Goal: Information Seeking & Learning: Learn about a topic

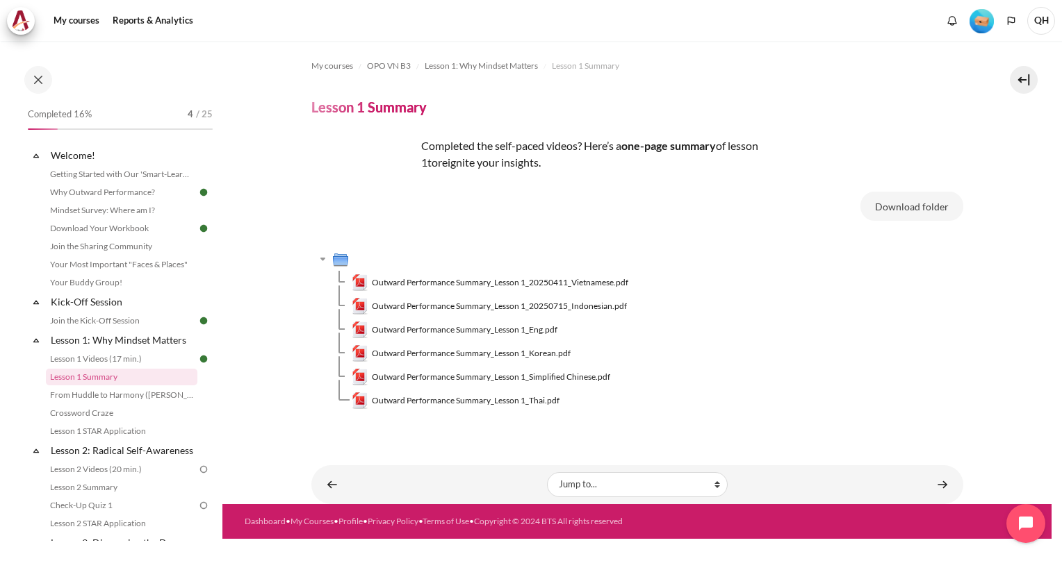
scroll to position [55, 0]
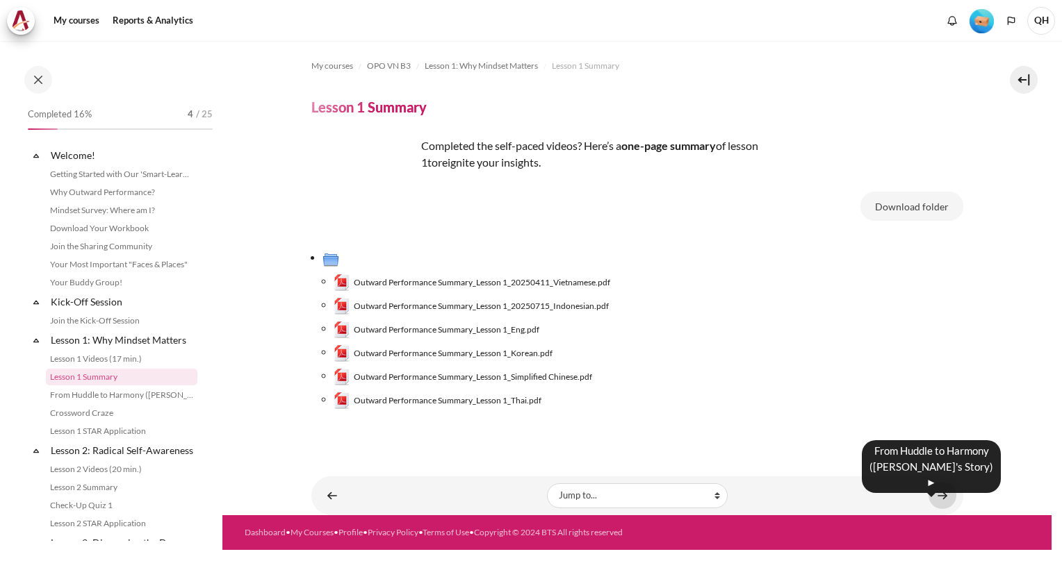
scroll to position [55, 0]
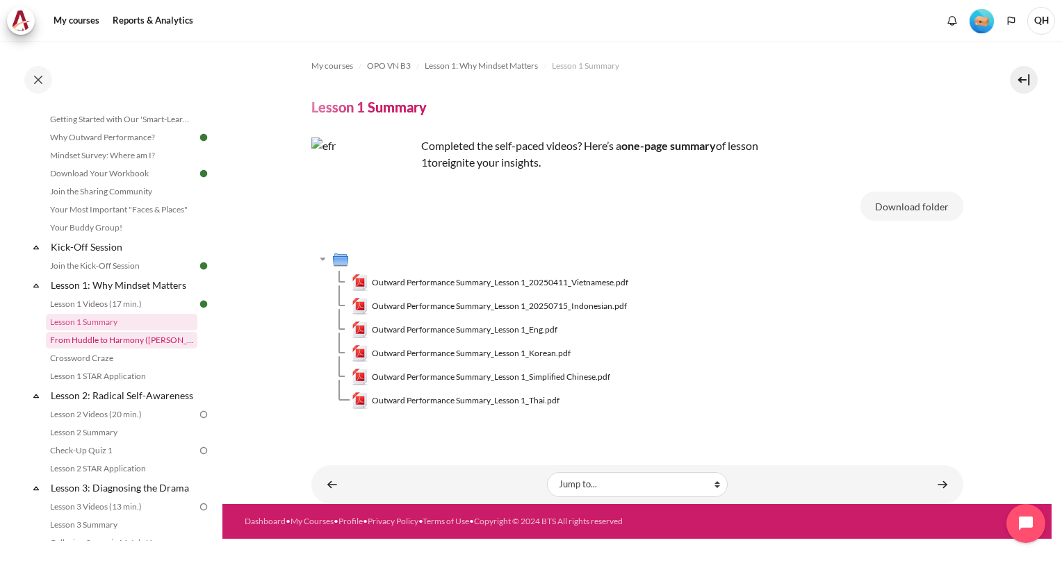
click at [67, 341] on link "From Huddle to Harmony ([PERSON_NAME]'s Story)" at bounding box center [121, 340] width 151 height 17
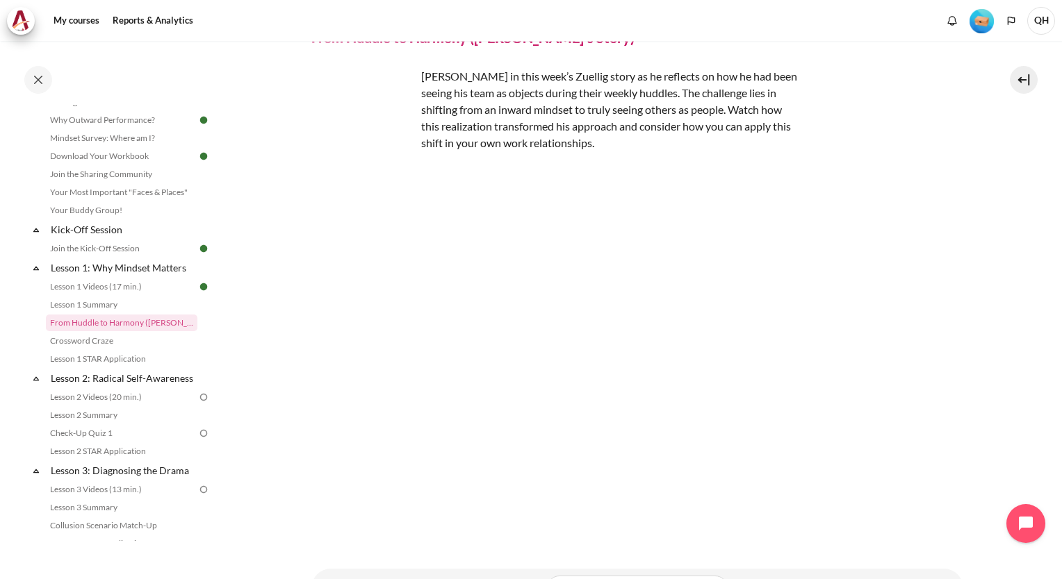
scroll to position [128, 0]
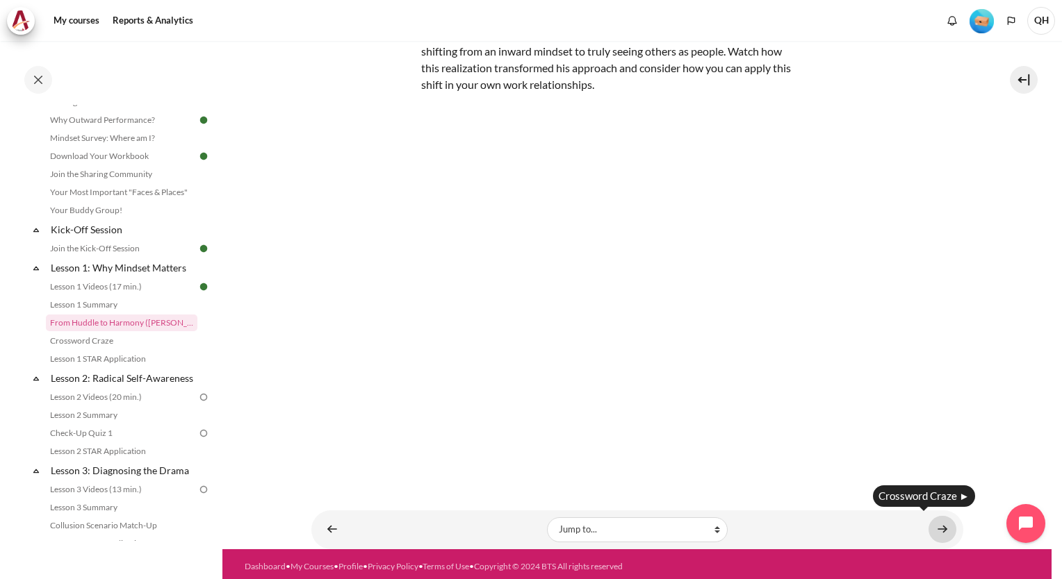
click at [932, 521] on link "Content" at bounding box center [942, 529] width 28 height 27
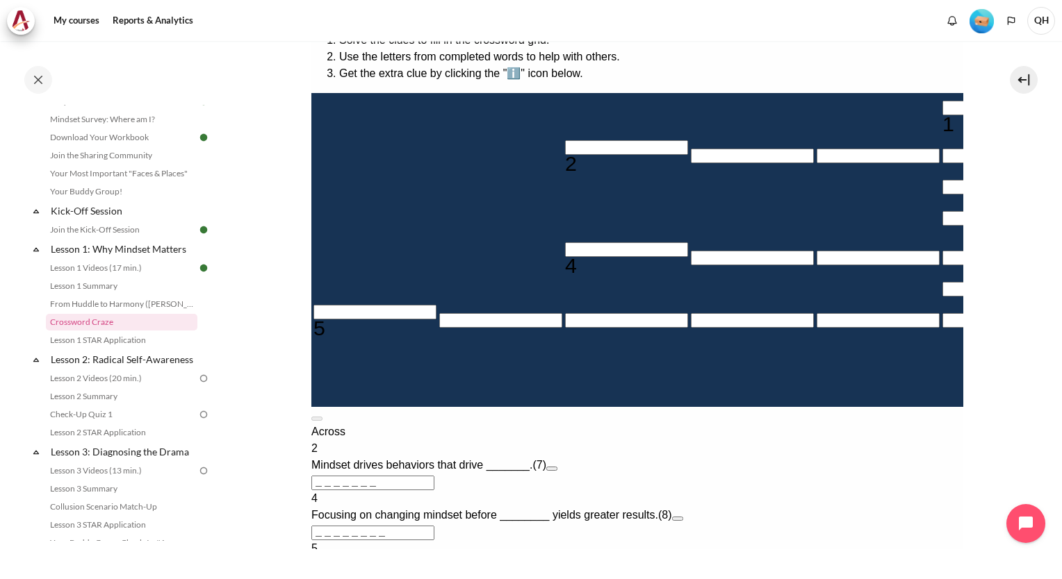
scroll to position [278, 0]
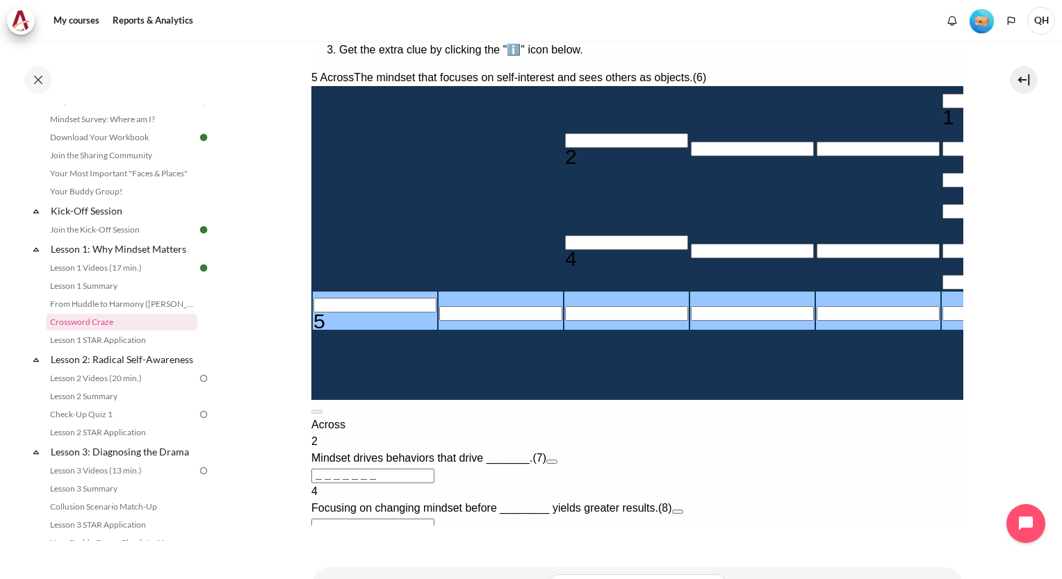
click at [328, 313] on input "Row 7, Column 1. 5 Across. The mindset that focuses on self-interest and sees o…" at bounding box center [374, 305] width 123 height 15
click at [337, 313] on input "Row 7, Column 1. 5 Across. The mindset that focuses on self-interest and sees o…" at bounding box center [374, 305] width 123 height 15
click at [564, 133] on input "Crossword grid. Use arrow keys to navigate and the keyboard to enter characters…" at bounding box center [625, 140] width 123 height 15
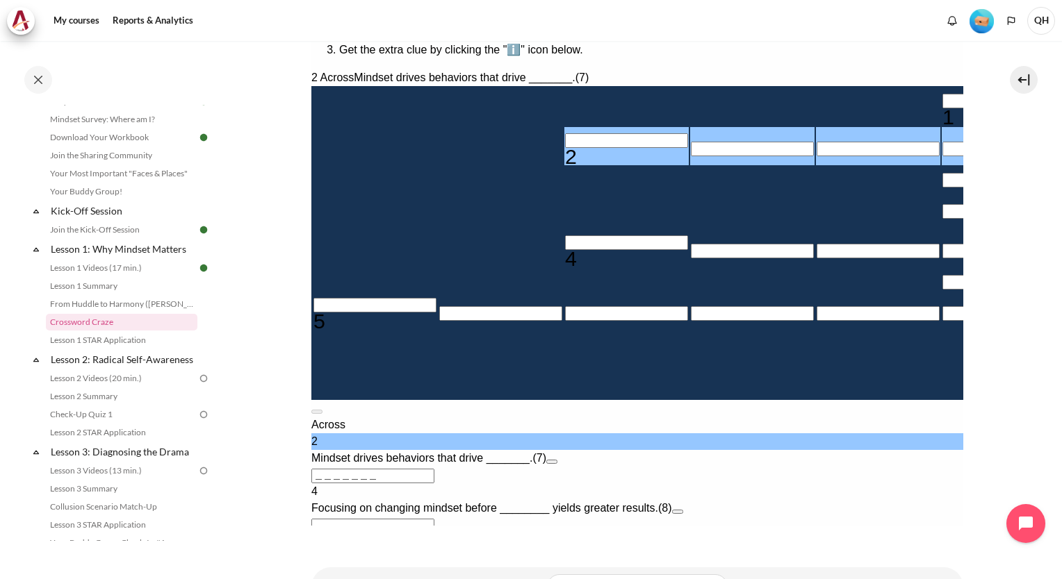
scroll to position [139, 0]
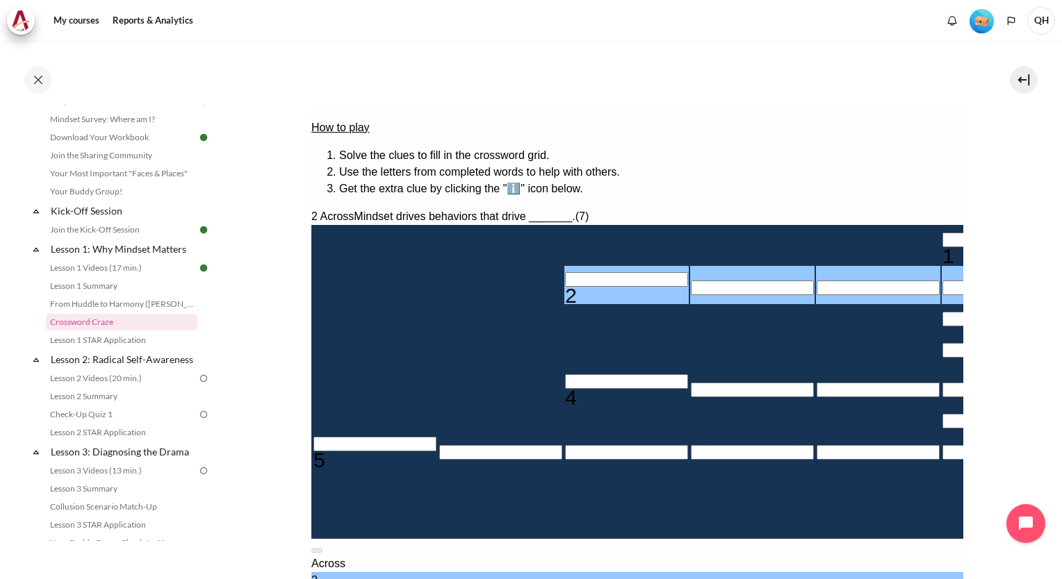
click at [941, 233] on input "Crossword grid. Use arrow keys to navigate and the keyboard to enter characters…" at bounding box center [1002, 240] width 123 height 15
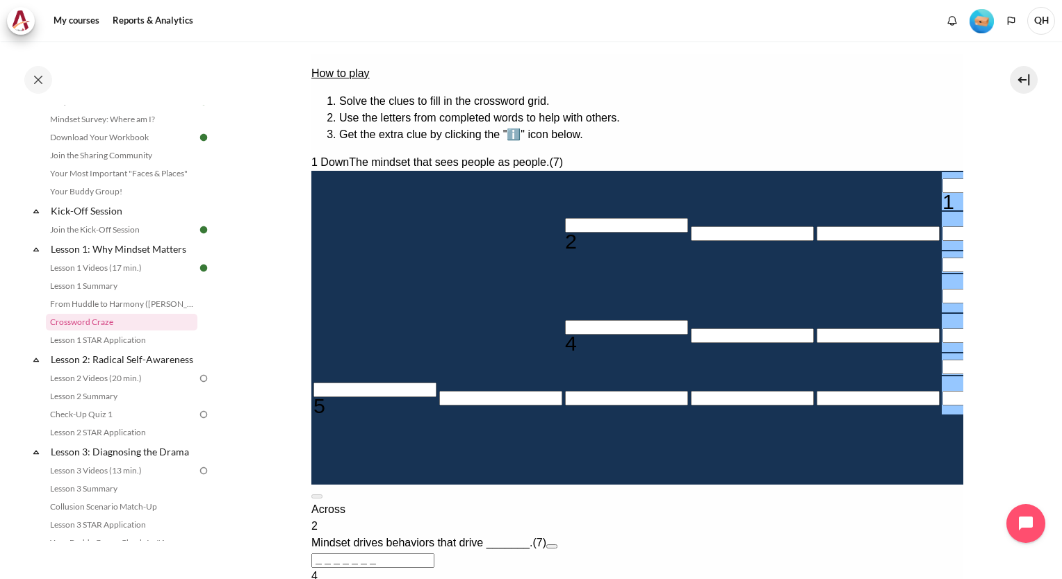
scroll to position [208, 0]
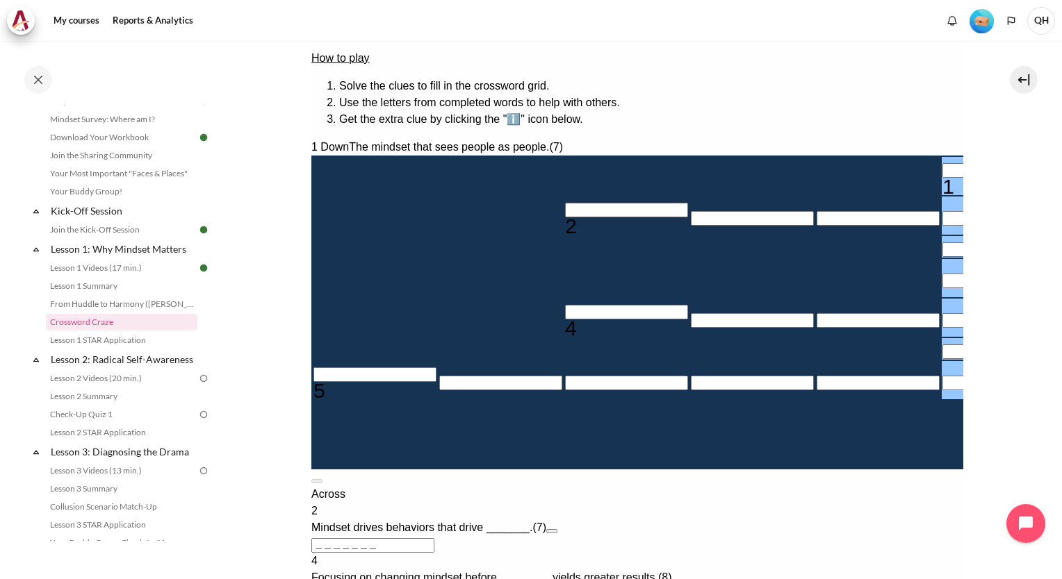
drag, startPoint x: 548, startPoint y: 149, endPoint x: 437, endPoint y: 290, distance: 180.1
click at [437, 290] on tbody "1 2 3 4 5" at bounding box center [940, 312] width 1256 height 311
click at [320, 382] on input "Row 7, Column 1. 5 Across. The mindset that focuses on self-interest and sees o…" at bounding box center [374, 375] width 123 height 15
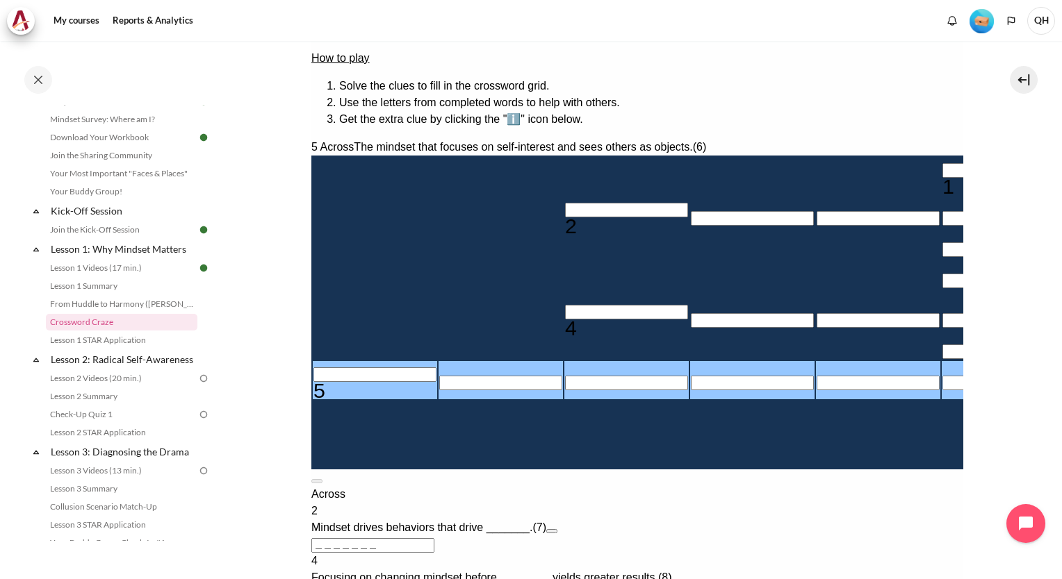
click at [941, 163] on input "Row 1, Column 6. 1 Down. The mindset that sees people as people., Letter 1 of 7." at bounding box center [1002, 170] width 123 height 15
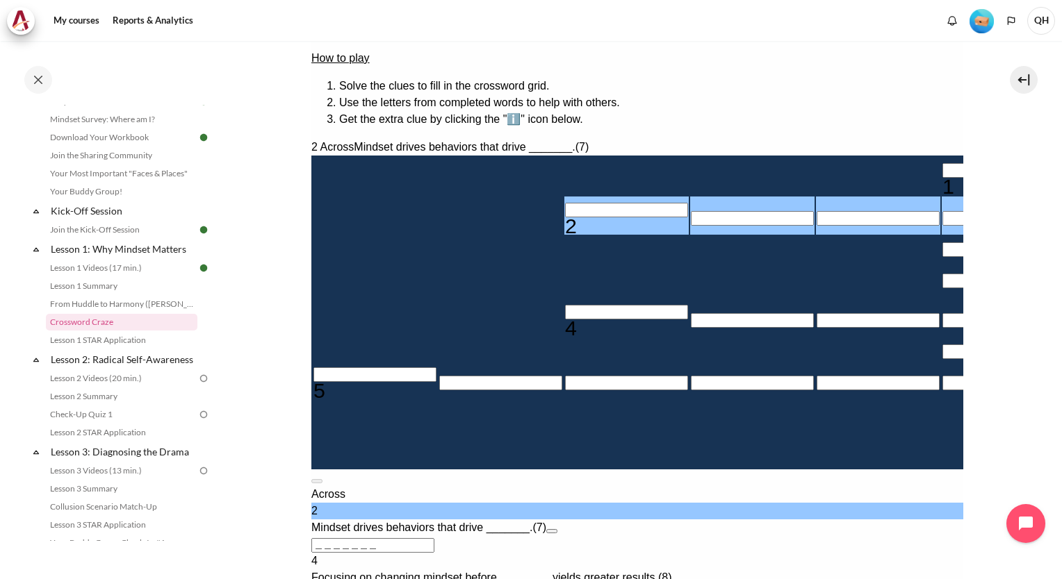
click at [434, 538] on input "＿＿＿＿＿＿＿" at bounding box center [372, 545] width 123 height 15
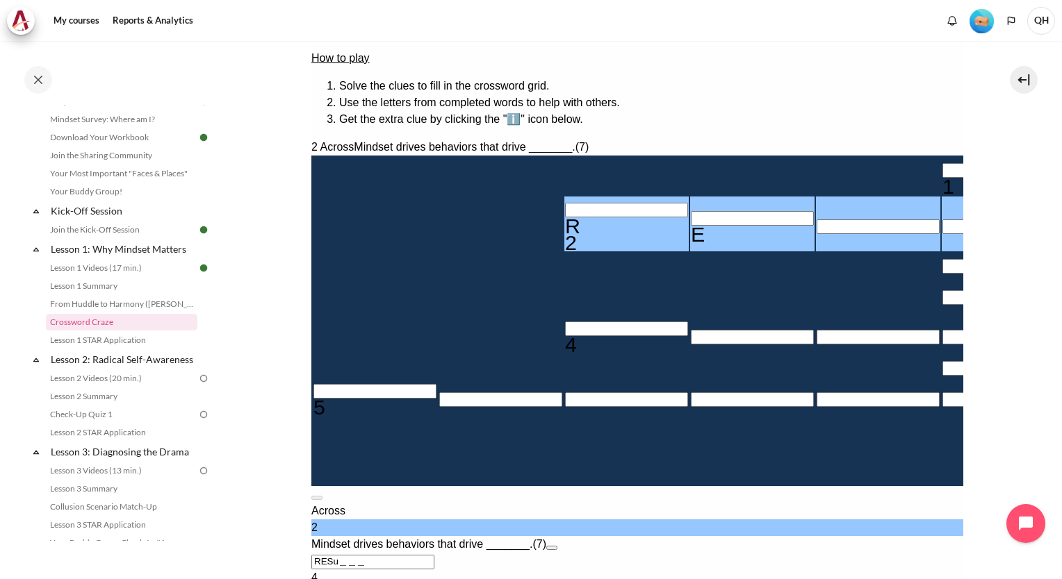
type input "RESU＿＿＿"
type input "＿U＿＿＿＿＿"
type input "RESULTS"
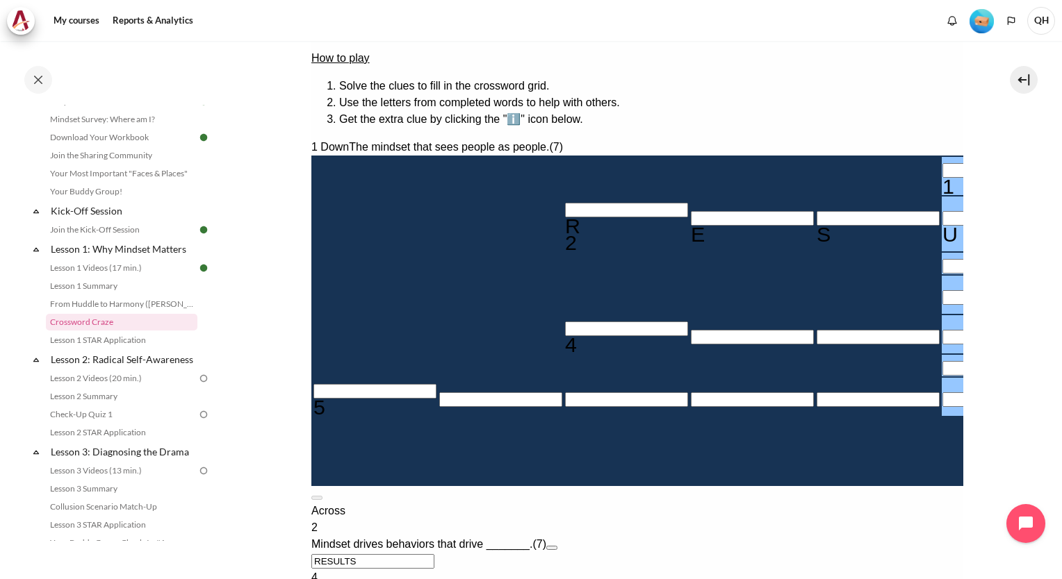
click at [941, 163] on input "Row 1, Column 6. 1 Down. The mindset that sees people as people., Letter 1 of 7." at bounding box center [1002, 170] width 123 height 15
click at [564, 323] on input "Crossword grid. Use arrow keys to navigate and the keyboard to enter characters…" at bounding box center [625, 329] width 123 height 15
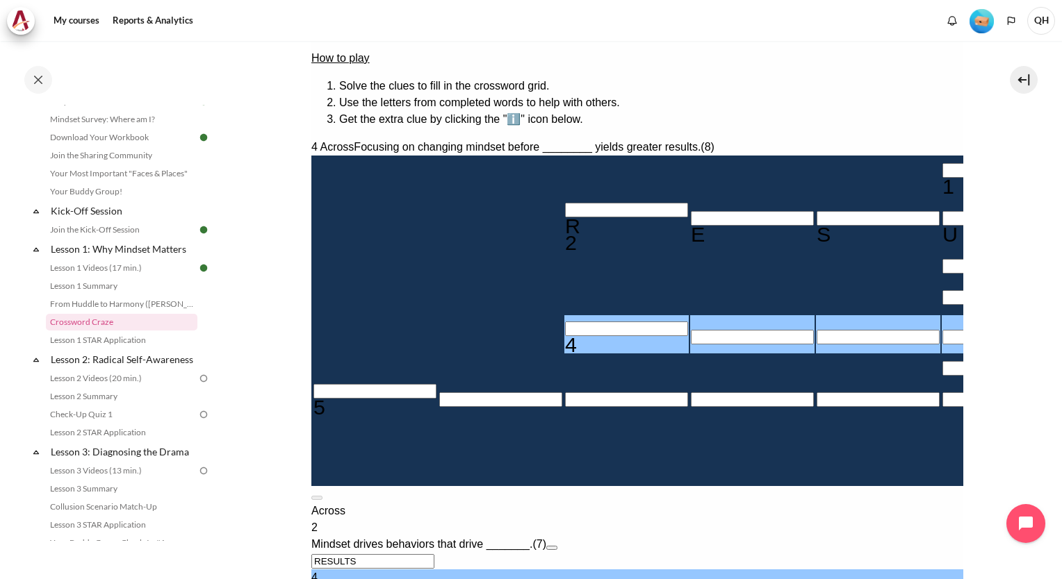
click at [941, 163] on input "Row 1, Column 6. 1 Down. The mindset that sees people as people., Letter 1 of 7." at bounding box center [1002, 170] width 123 height 15
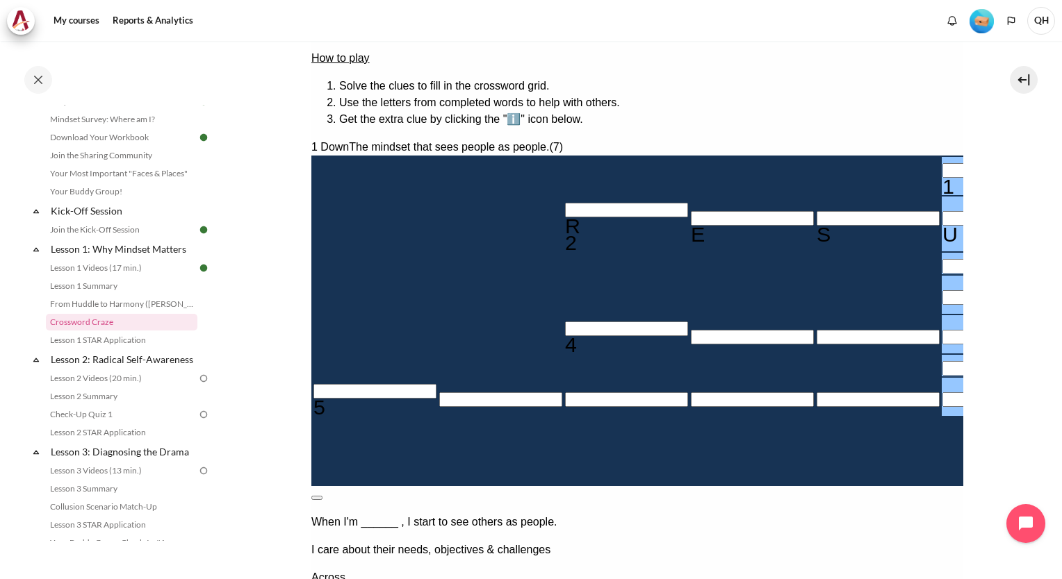
click at [322, 496] on button at bounding box center [316, 498] width 11 height 4
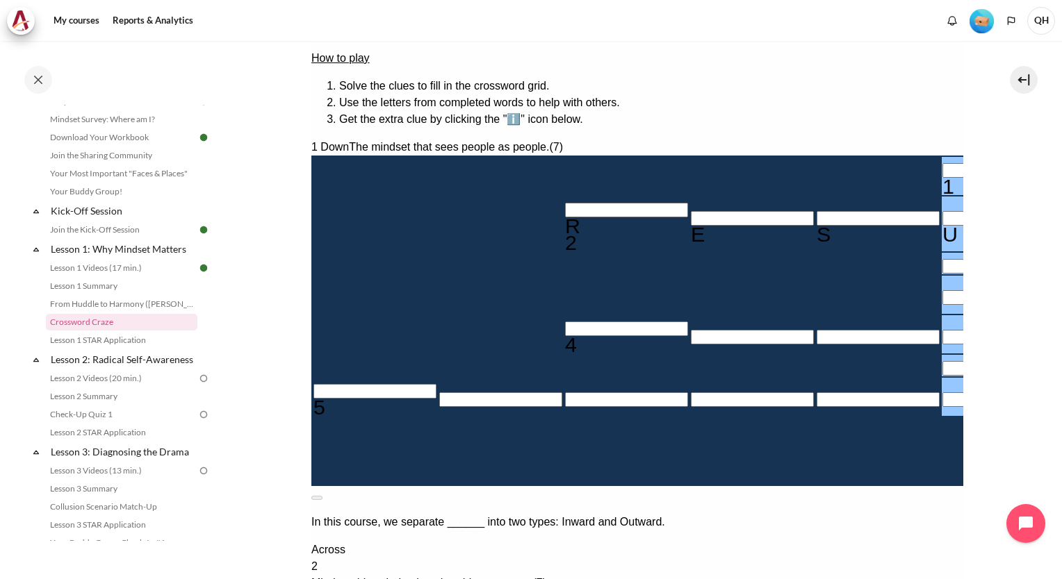
click at [322, 496] on button at bounding box center [316, 498] width 11 height 4
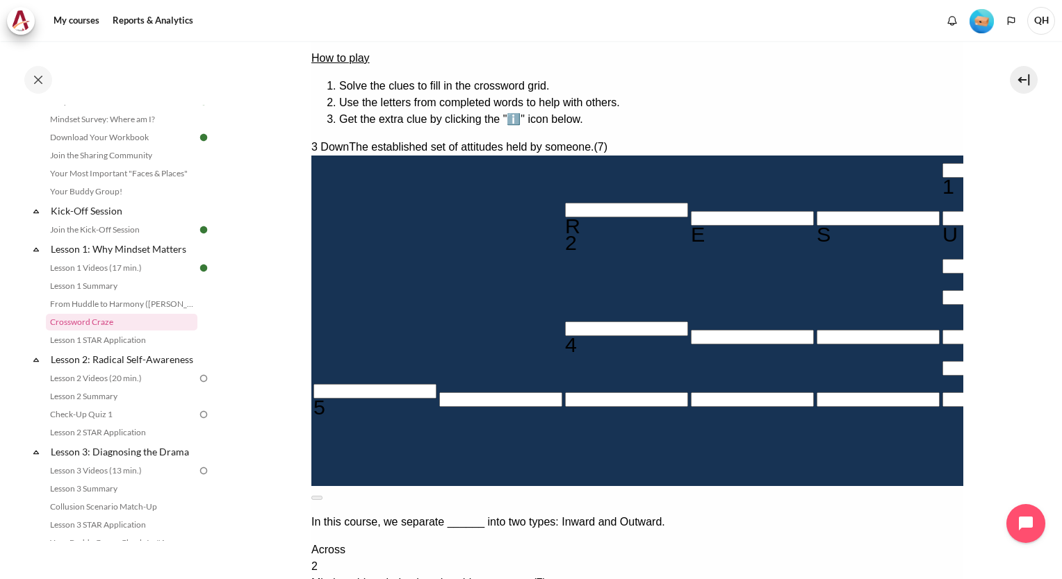
type input "B＿＿＿＿＿＿"
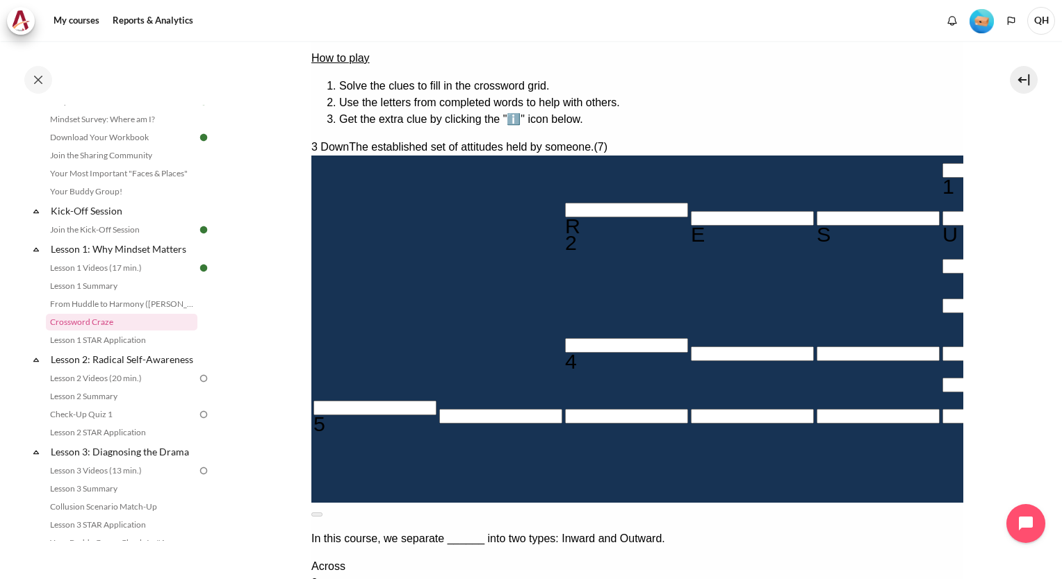
type input "＿＿＿＿＿E＿＿"
type input "BE＿＿＿＿＿"
type input "BEH＿＿＿＿"
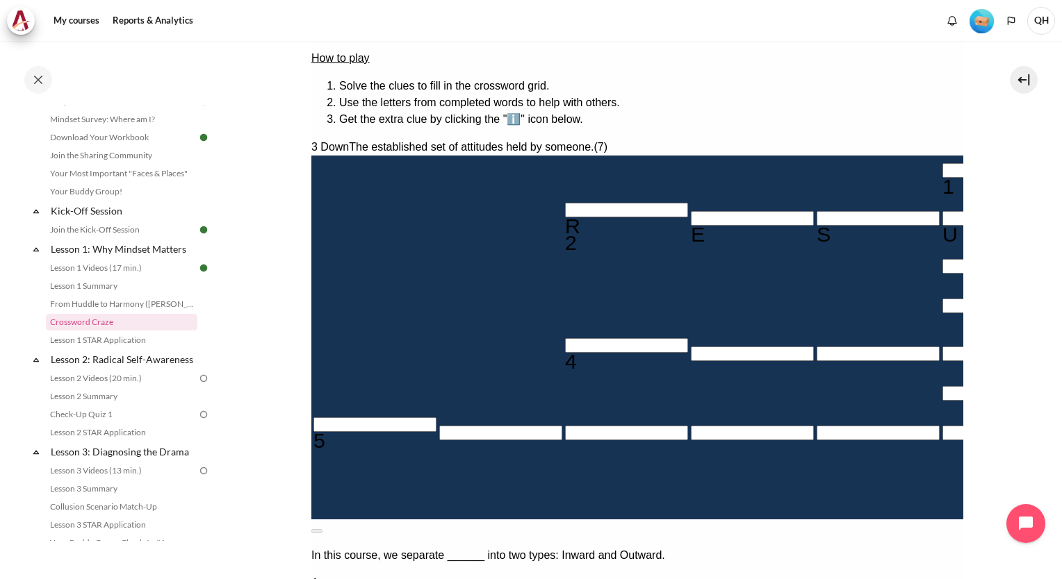
type input "BEHA＿＿＿"
type input "BEHAV＿＿"
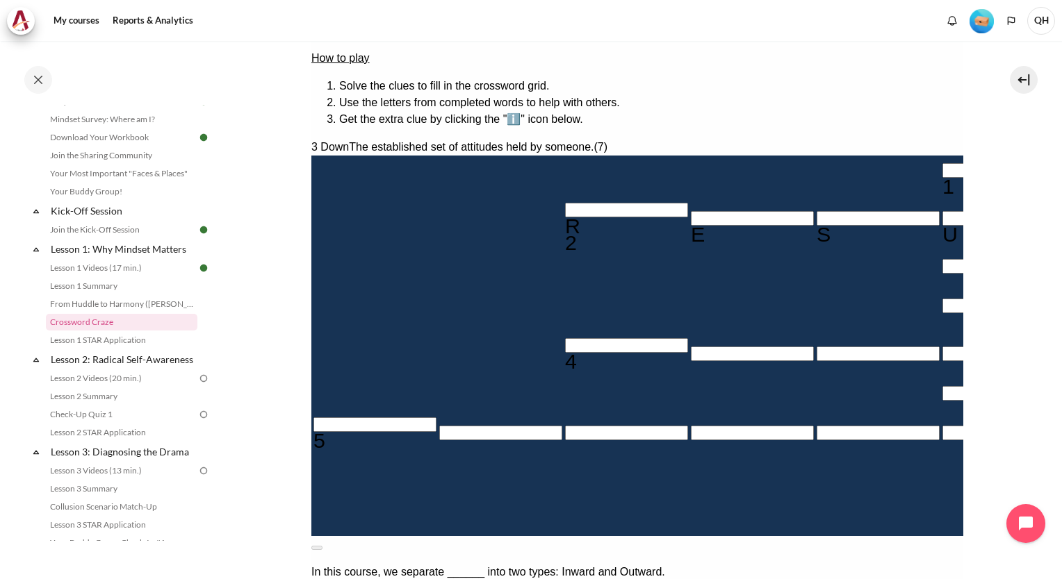
type input "BEHAVI＿"
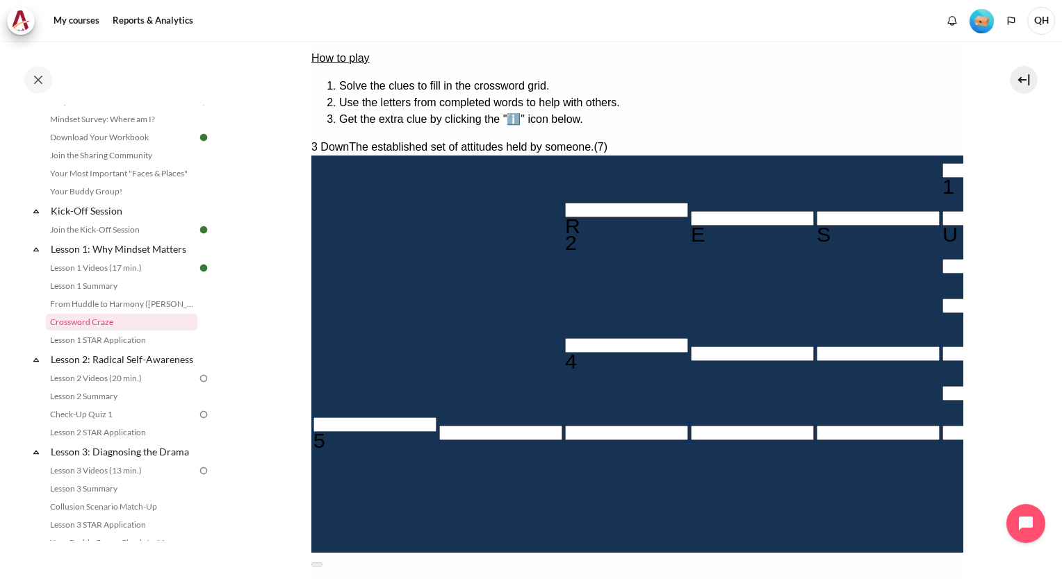
type input "BEHAVIO"
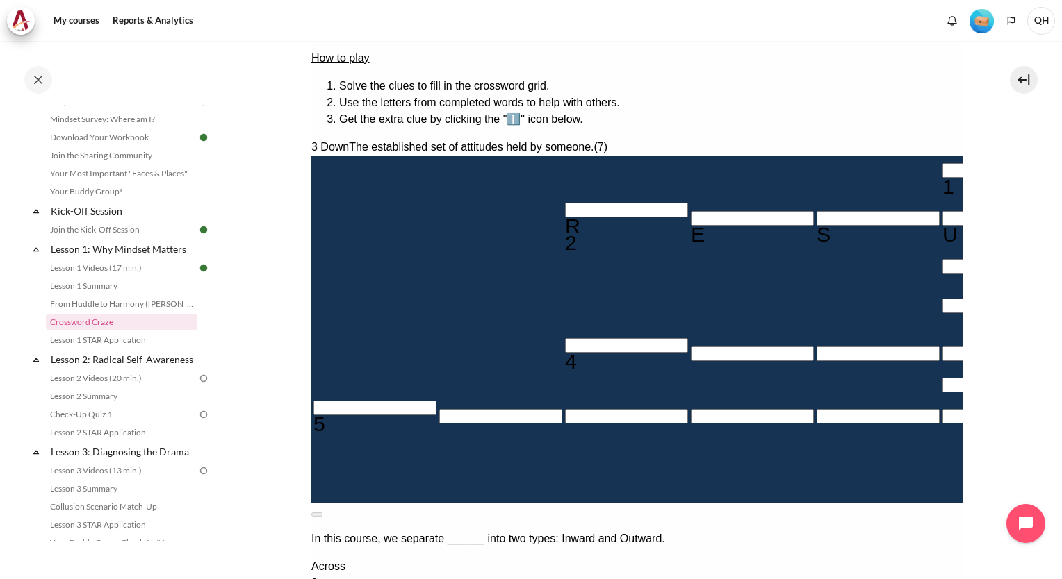
type input "B＿＿＿＿＿"
type input "＿＿＿＿＿＿＿＿"
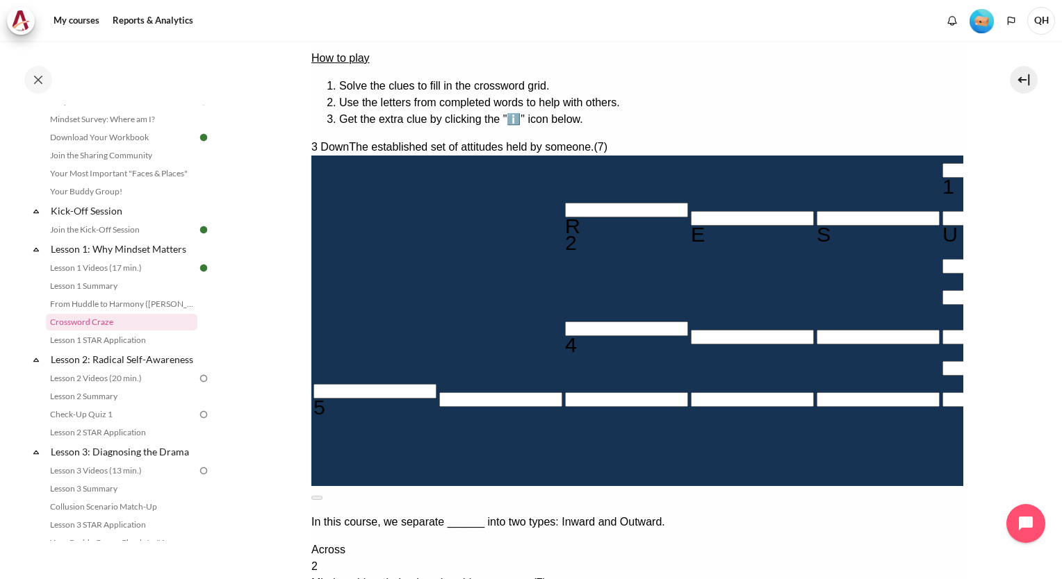
type input "＿＿＿＿＿＿＿"
click at [322, 496] on button at bounding box center [316, 498] width 11 height 4
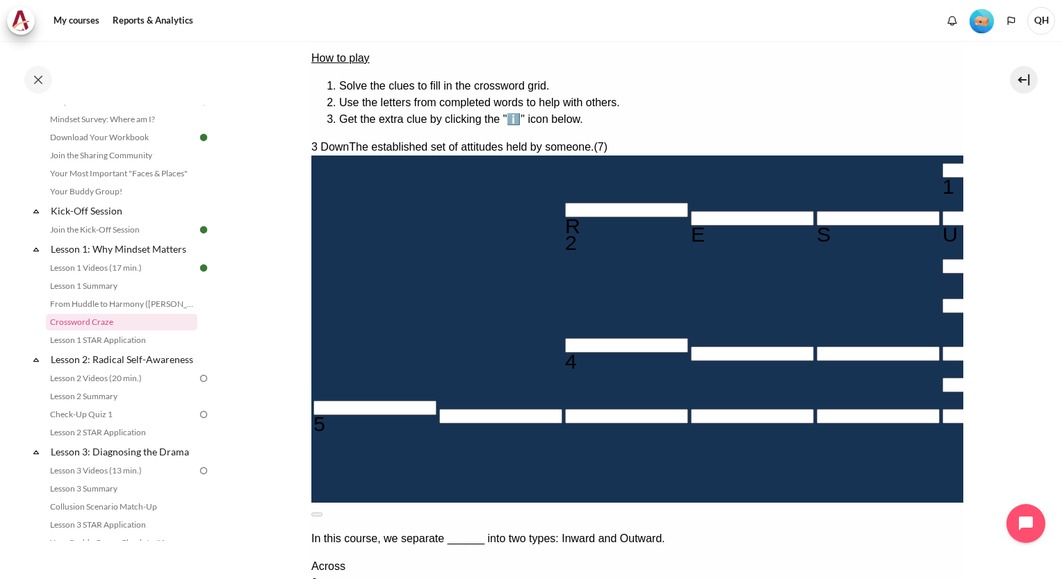
type input "Mi＿＿＿＿＿"
type input "＿＿＿＿＿I＿＿"
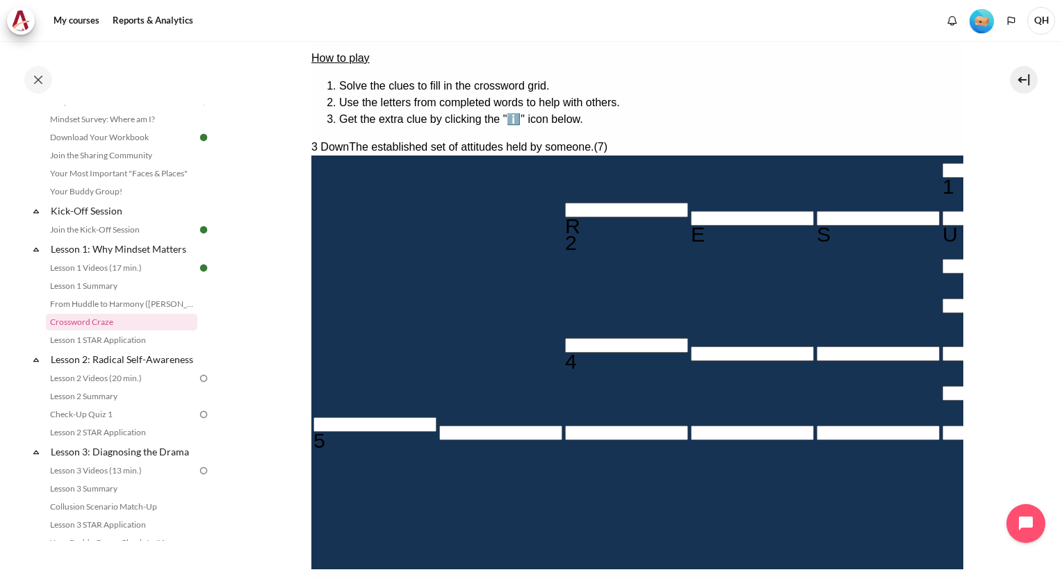
type input "MINDSET"
click at [1001, 393] on section "My courses OPO VN B3 Lesson 1: Why Mindset Matters Crossword Craze Crossword Cr…" at bounding box center [636, 255] width 829 height 844
click at [322, 579] on button at bounding box center [316, 581] width 11 height 4
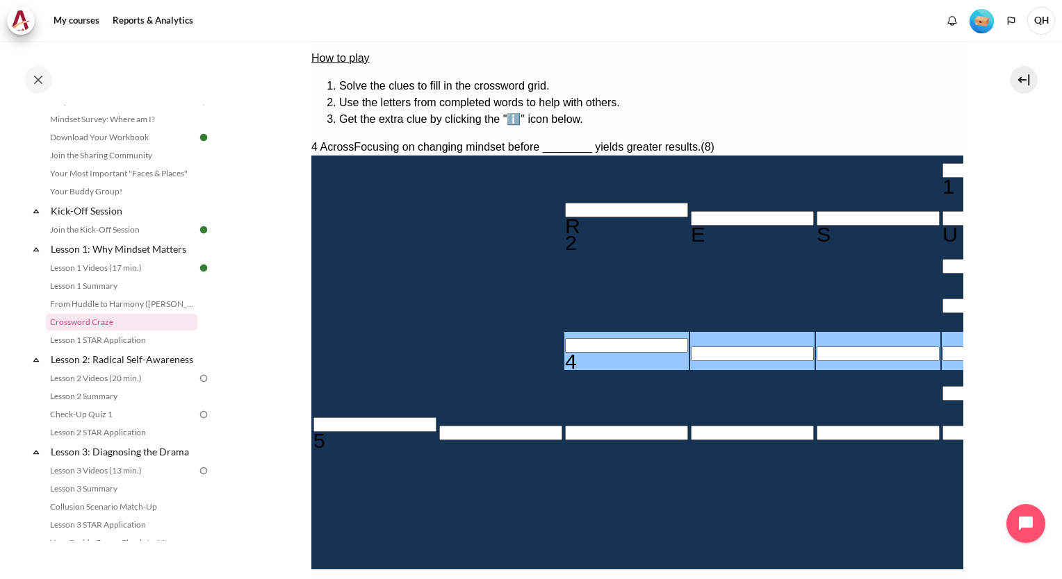
click at [564, 338] on input "Row 5, Column 3. 4 Across. Focusing on changing mindset before ________ yields …" at bounding box center [625, 345] width 123 height 15
type input "B＿＿＿＿I＿＿"
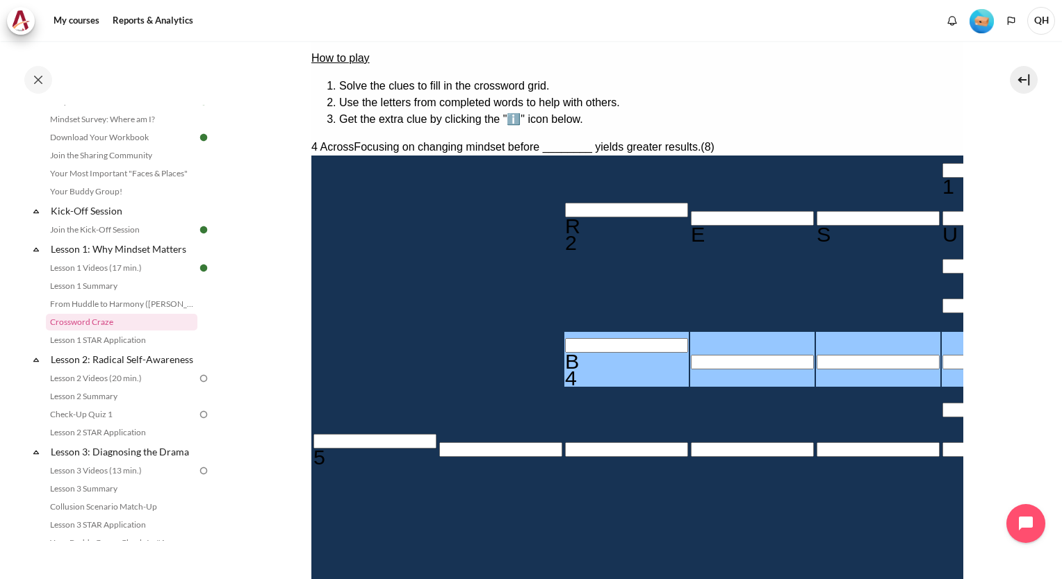
type input "BE＿＿＿I＿＿"
type input "BEH＿＿I＿＿"
type input "BEHA＿I＿＿"
type input "＿U＿＿A＿＿"
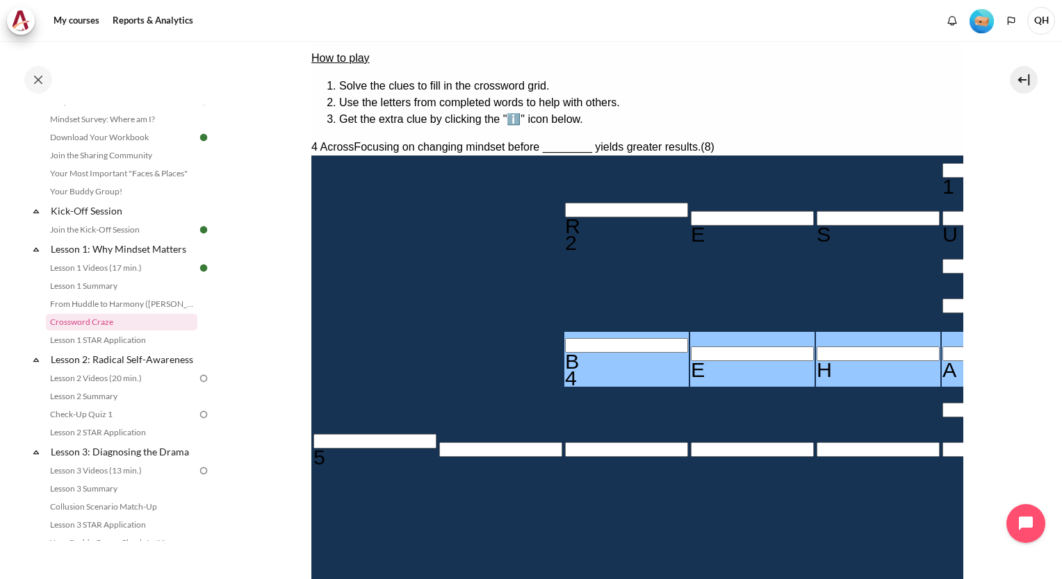
type input "BEHAVI＿＿"
type input "BEHAVIO＿"
type input "BEHAVIOR"
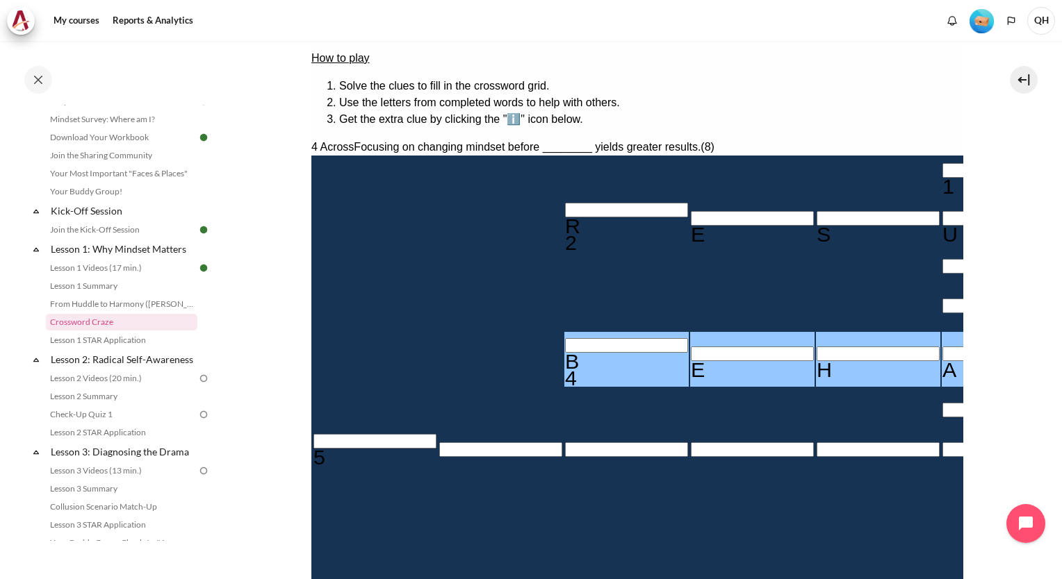
click at [336, 434] on input "Row 7, Column 1. 5 Across. The mindset that focuses on self-interest and sees o…" at bounding box center [374, 441] width 123 height 15
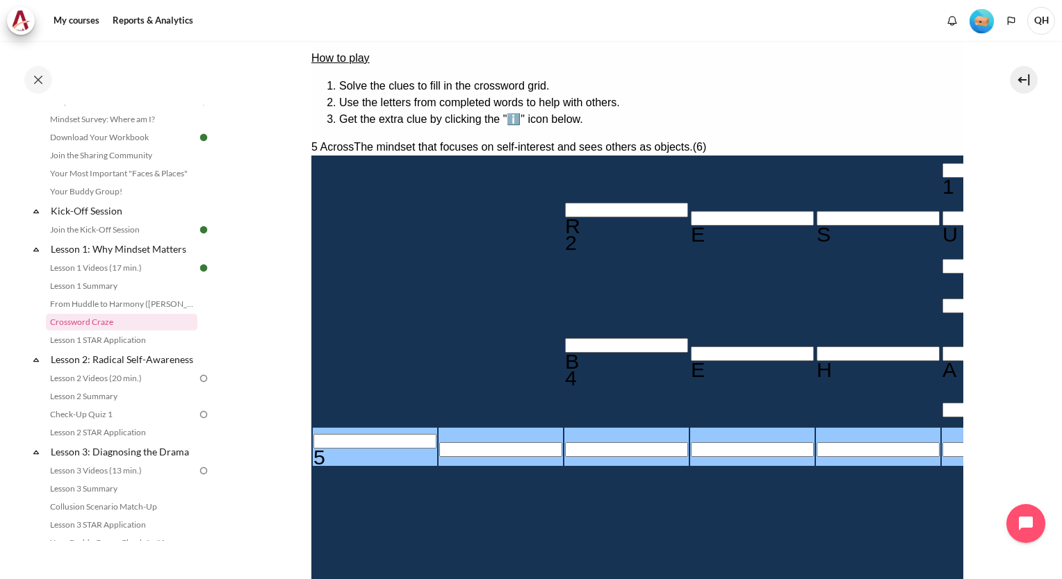
type input "Y＿＿＿＿＿"
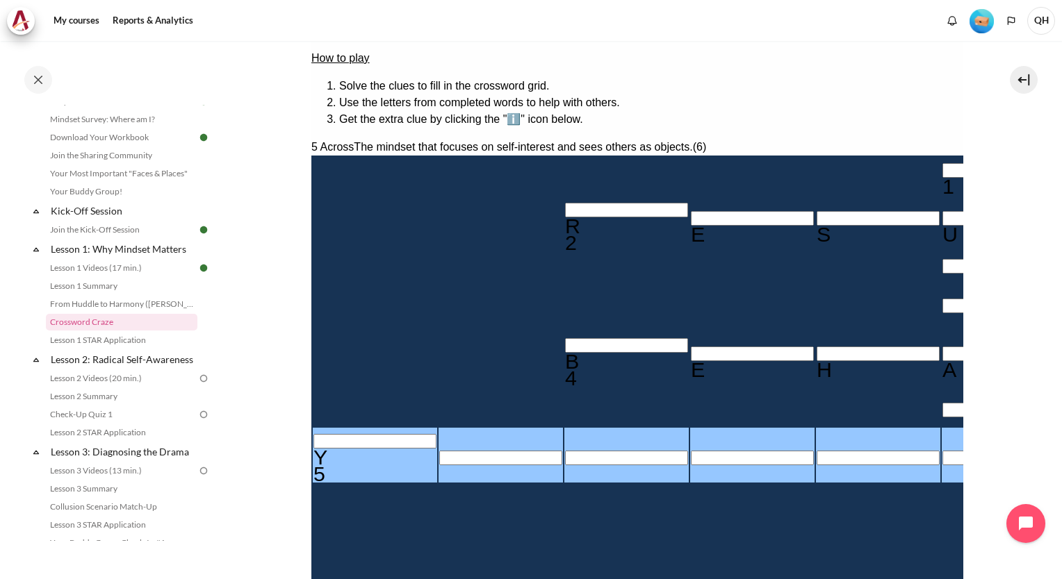
type input "YO＿＿＿＿"
type input "YOU＿＿＿"
type input "YOUN＿＿"
type input "＿＿＿＿＿＿"
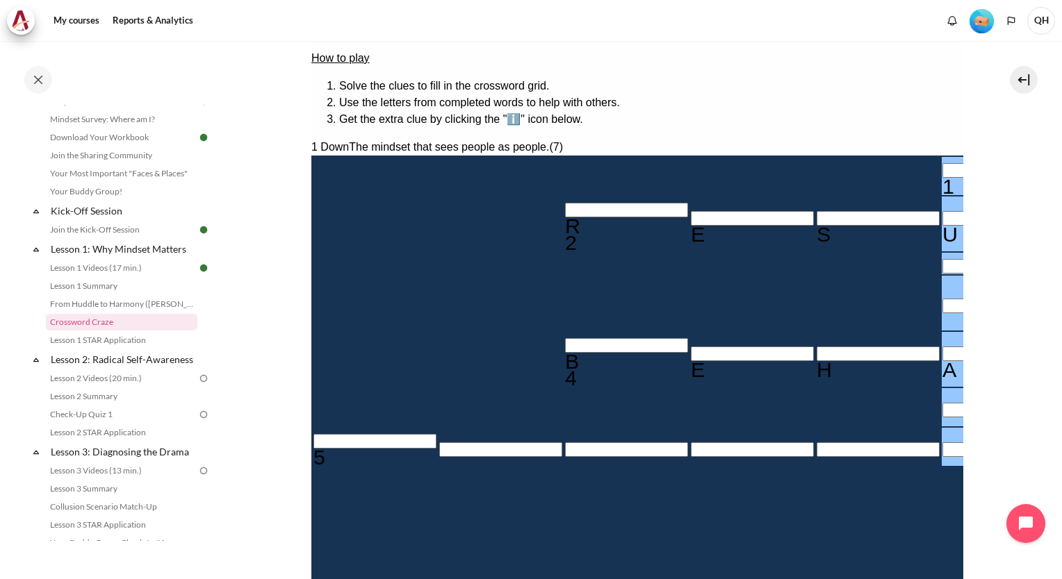
click at [941, 163] on input "Row 1, Column 6. 1 Down. The mindset that sees people as people., Letter 1 of 7." at bounding box center [1002, 170] width 123 height 15
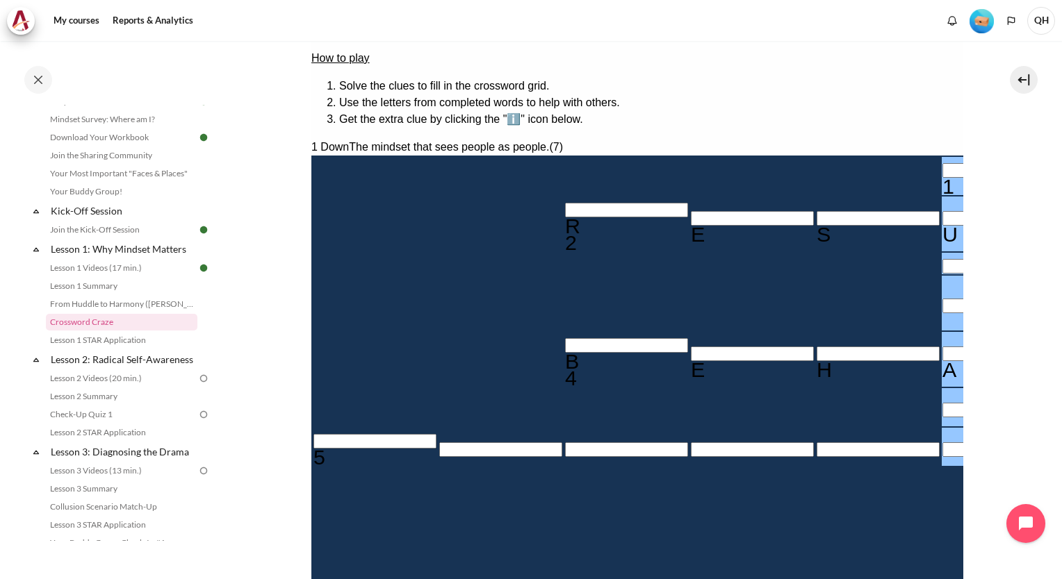
click at [330, 434] on input "Row 7, Column 1. 5 Across. The mindset that focuses on self-interest and sees o…" at bounding box center [374, 441] width 123 height 15
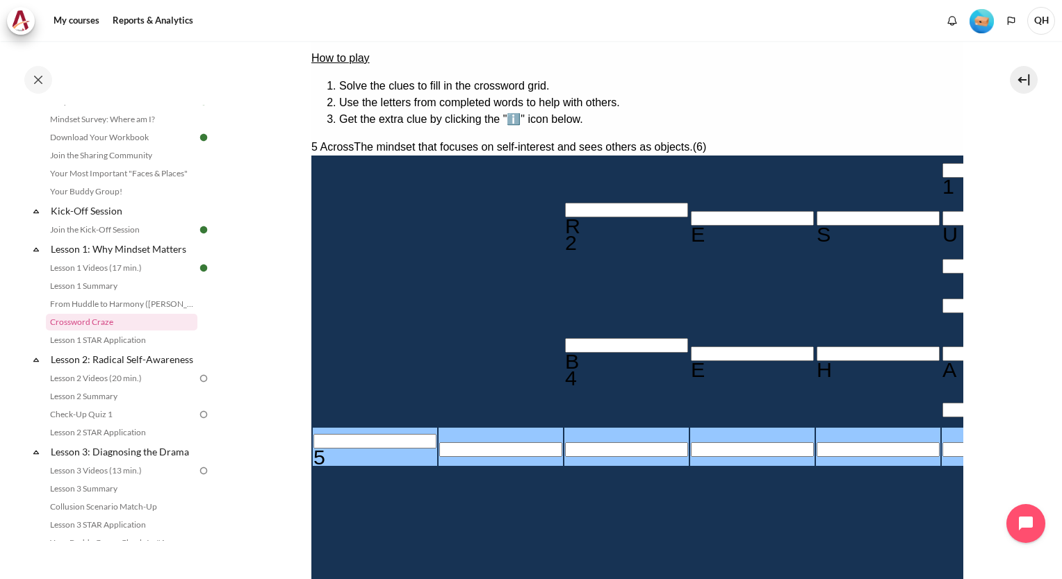
type input "P＿＿＿＿＿"
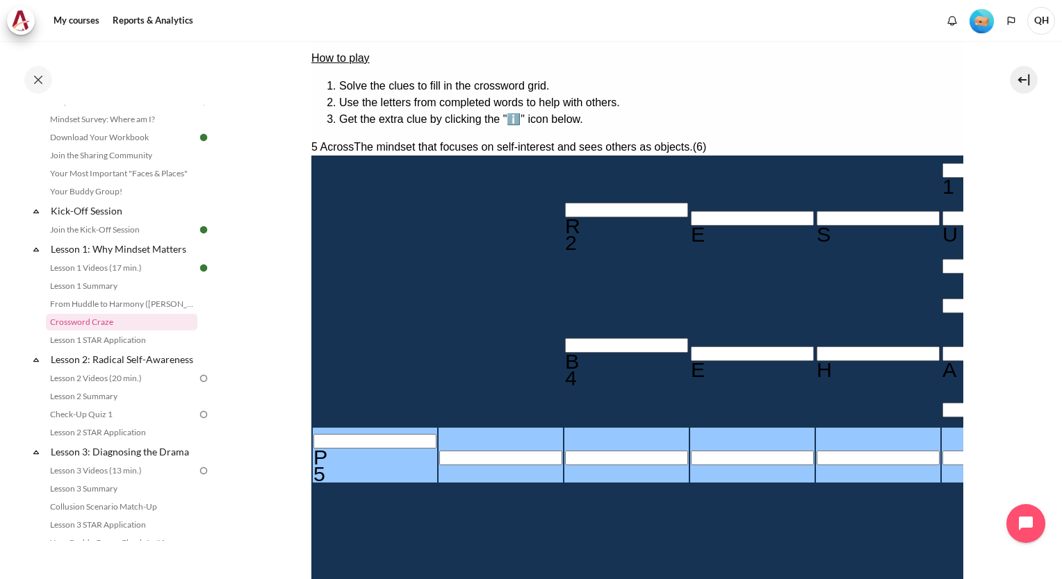
type input "PE＿＿＿＿"
type input "PEO＿＿＿"
type input "PEOP＿＿"
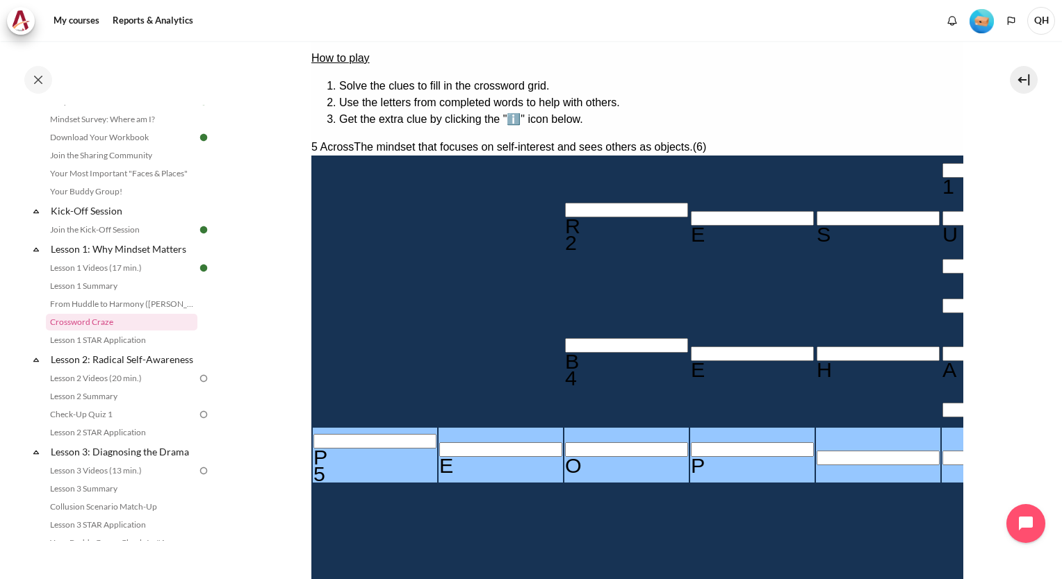
type input "PEOPL＿"
type input "PEOPLE"
type input "＿U＿＿A＿E"
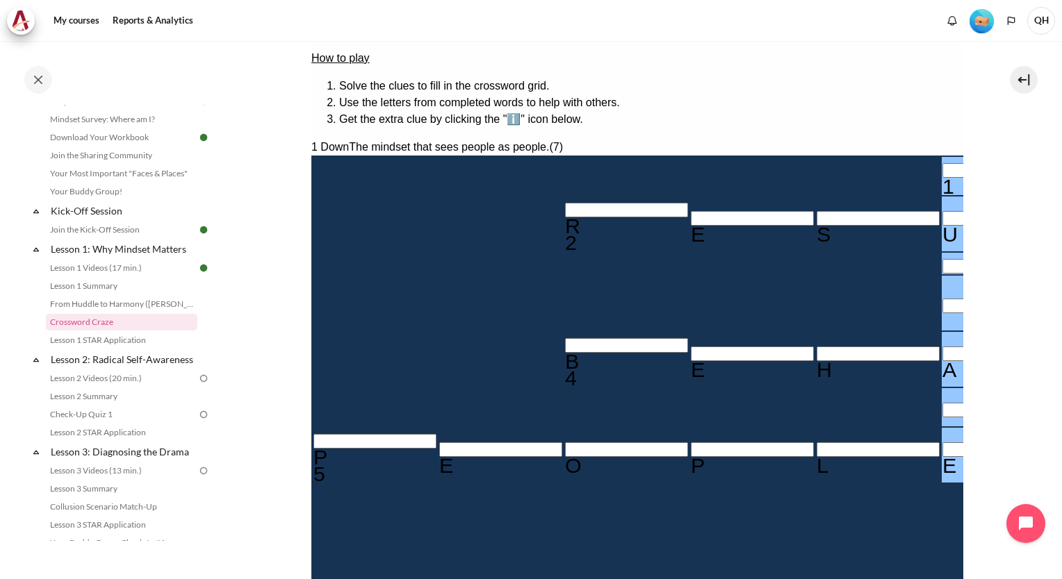
click at [941, 163] on input "Row 1, Column 6. 1 Down. The mindset that sees people as people., Letter 1 of 7." at bounding box center [1002, 170] width 123 height 15
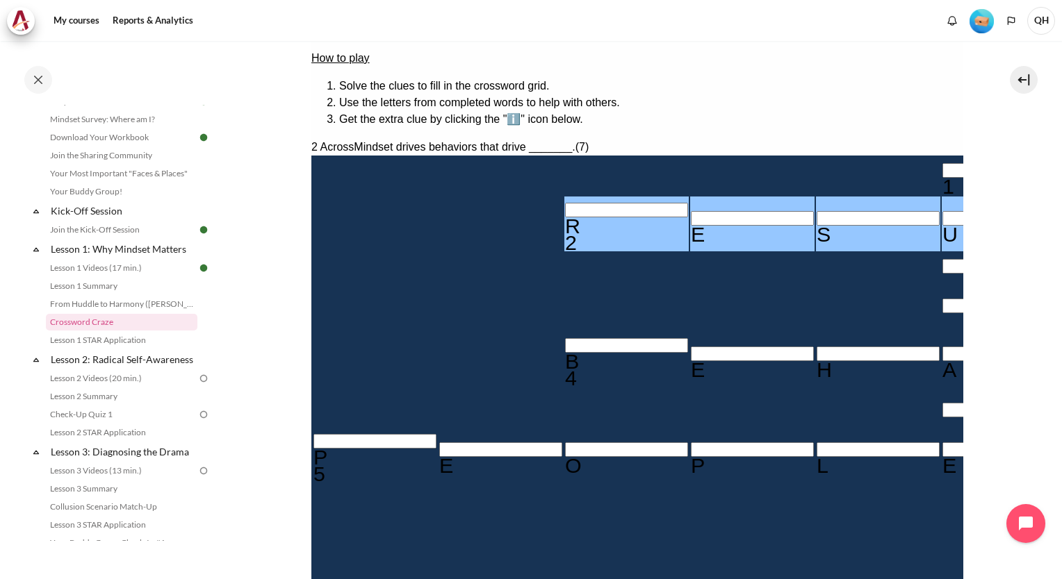
type input "R"
type input "＿＿＿＿＿＿＿"
type input "＿＿＿＿A＿E"
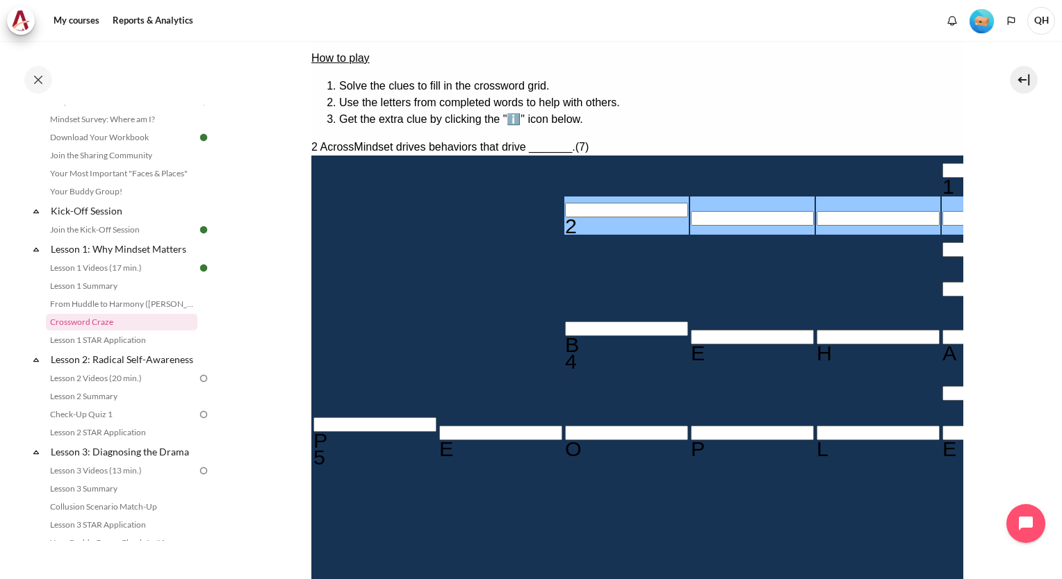
type input "＿＿＿＿＿＿＿"
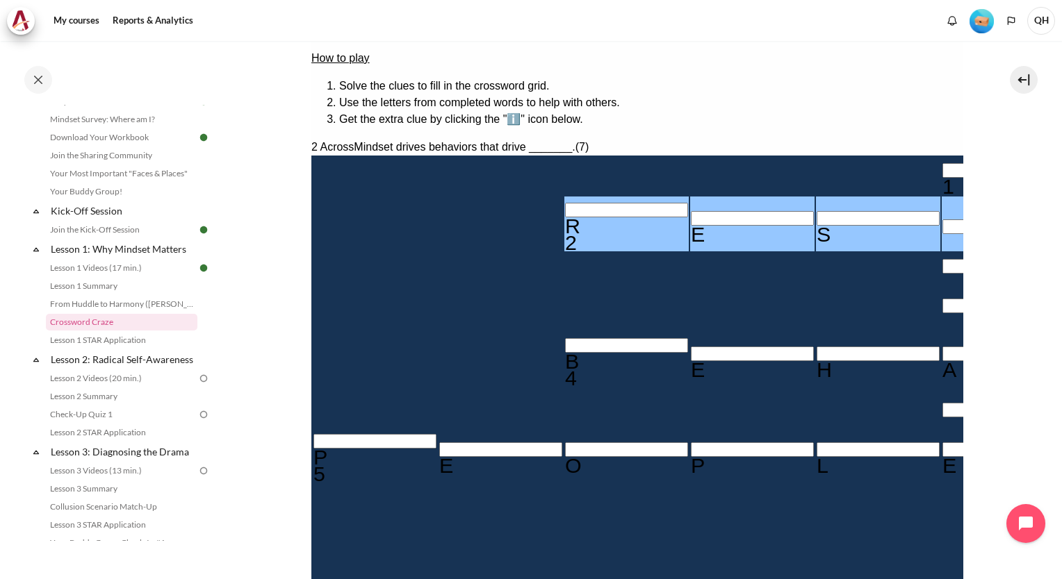
type input "RESU＿＿＿"
type input "＿U＿＿A＿E"
type input "RESULTS"
click at [987, 194] on section "My courses OPO VN B3 Lesson 1: Why Mindset Matters Crossword Craze Crossword Cr…" at bounding box center [636, 255] width 829 height 844
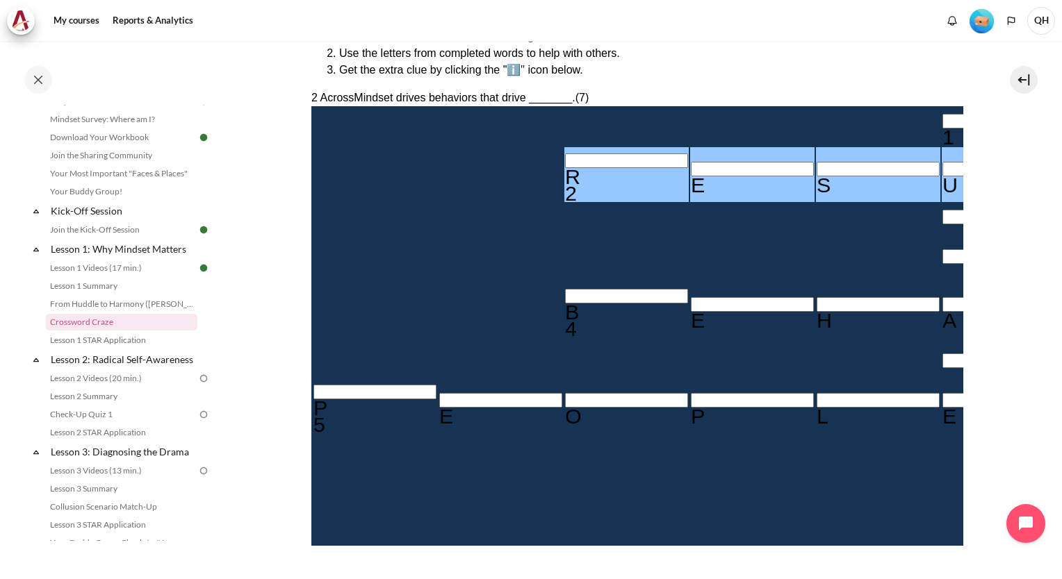
scroll to position [278, 0]
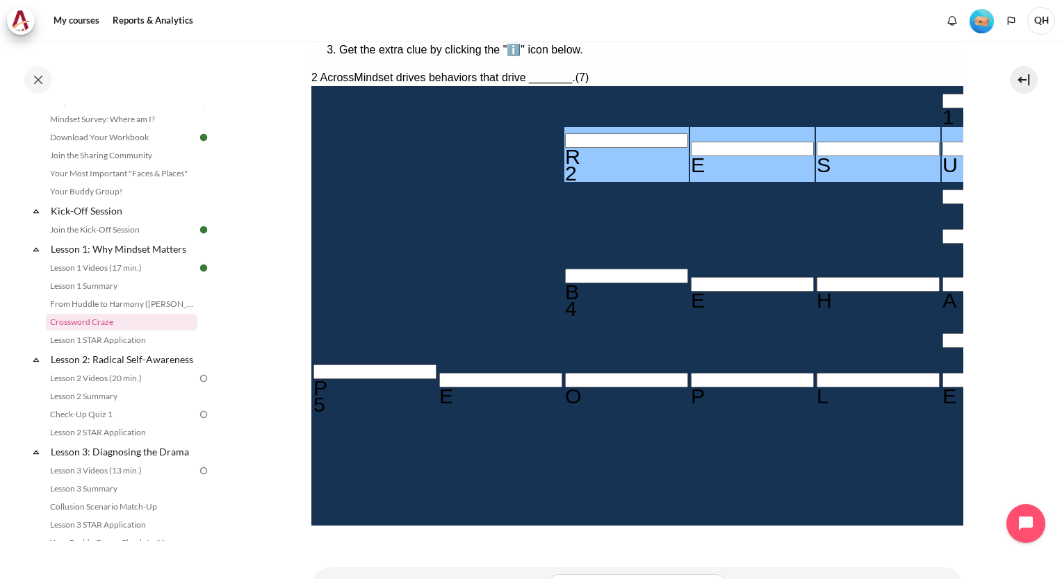
click at [322, 543] on button at bounding box center [316, 545] width 11 height 4
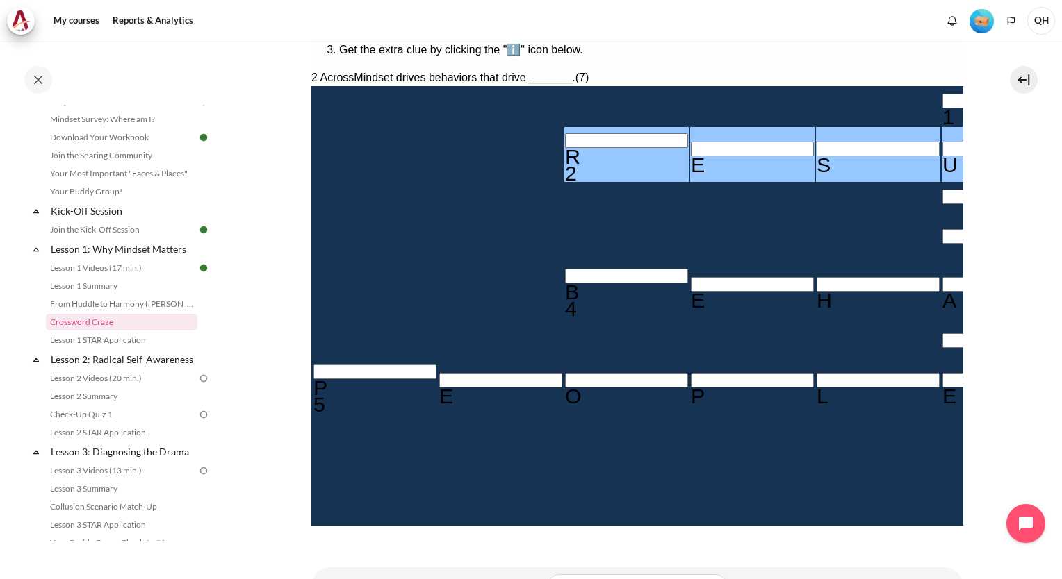
click at [322, 543] on button at bounding box center [316, 545] width 11 height 4
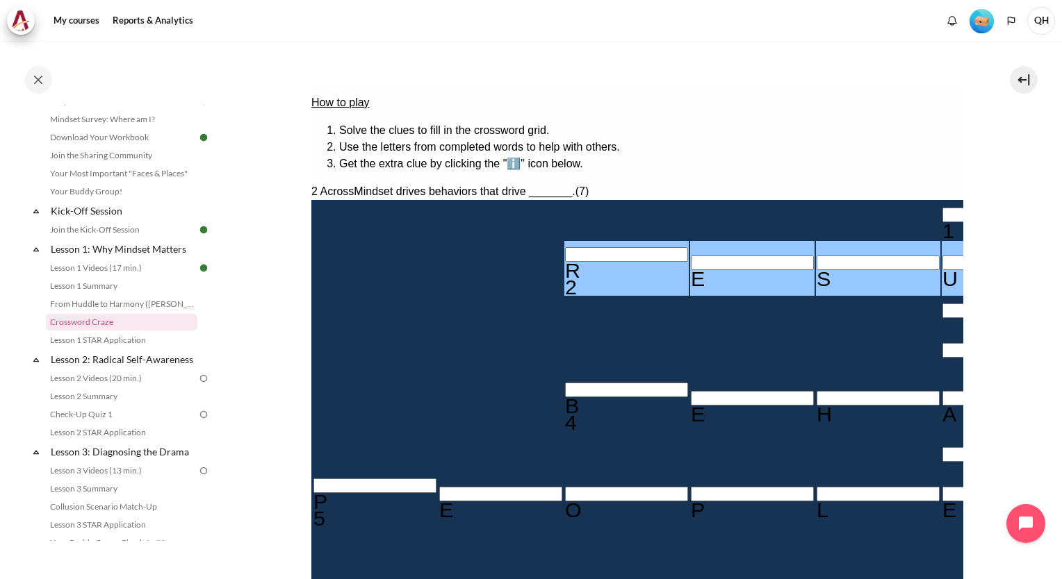
scroll to position [139, 0]
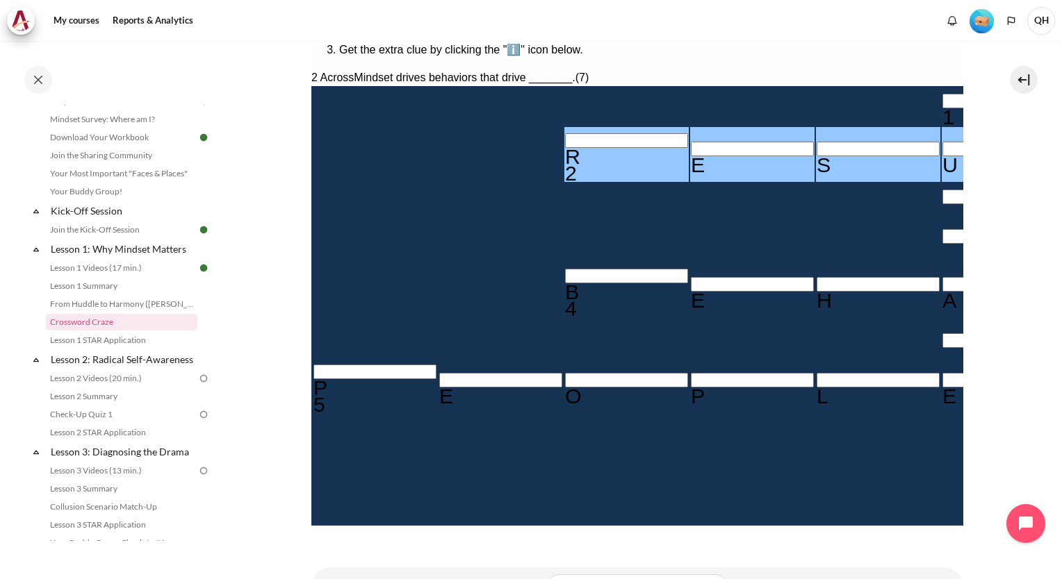
scroll to position [208, 0]
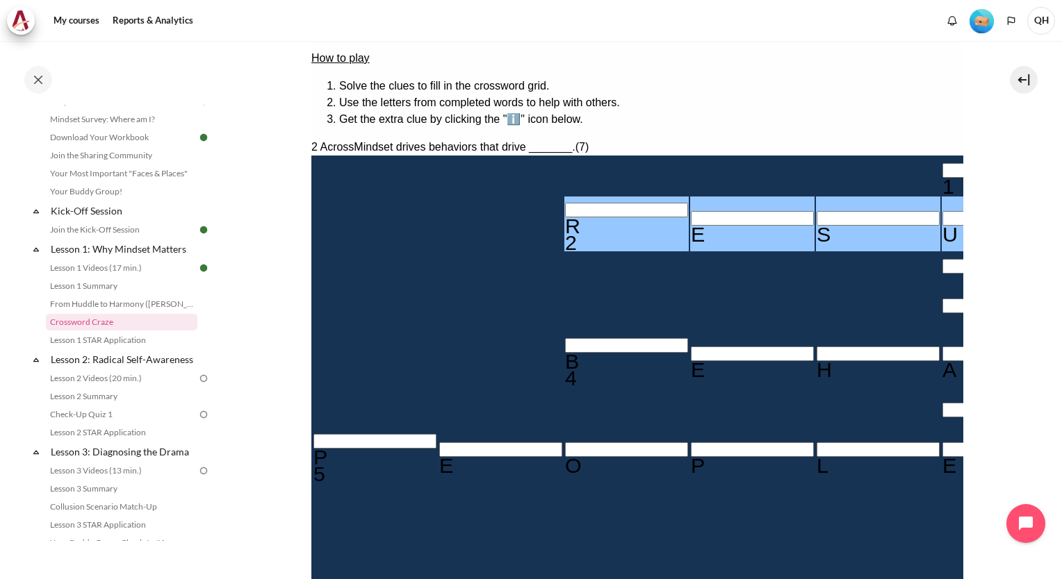
drag, startPoint x: 110, startPoint y: 269, endPoint x: 122, endPoint y: 269, distance: 11.8
click at [110, 269] on link "Lesson 1 Videos (17 min.)" at bounding box center [121, 268] width 151 height 17
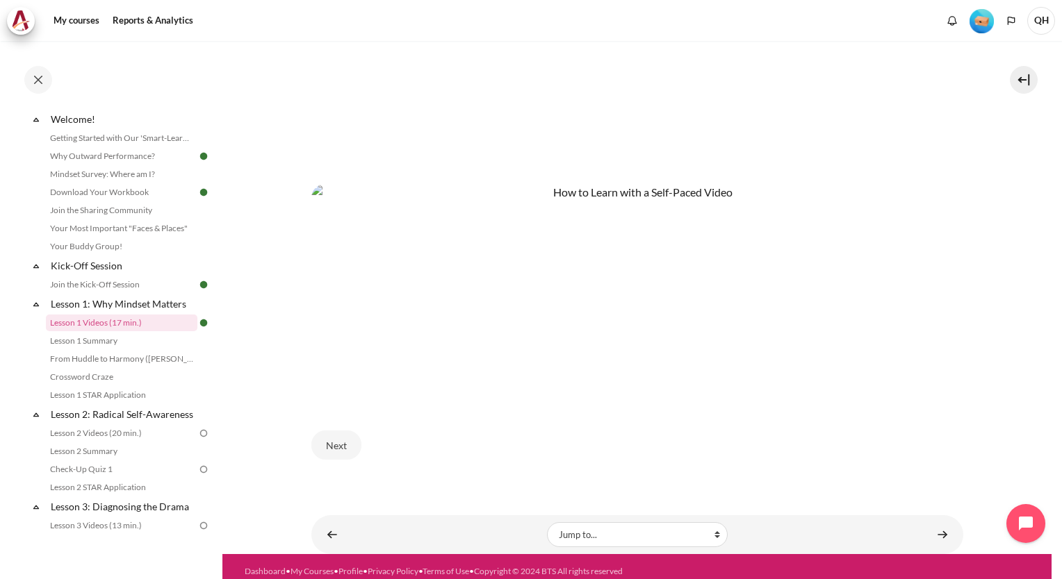
scroll to position [627, 0]
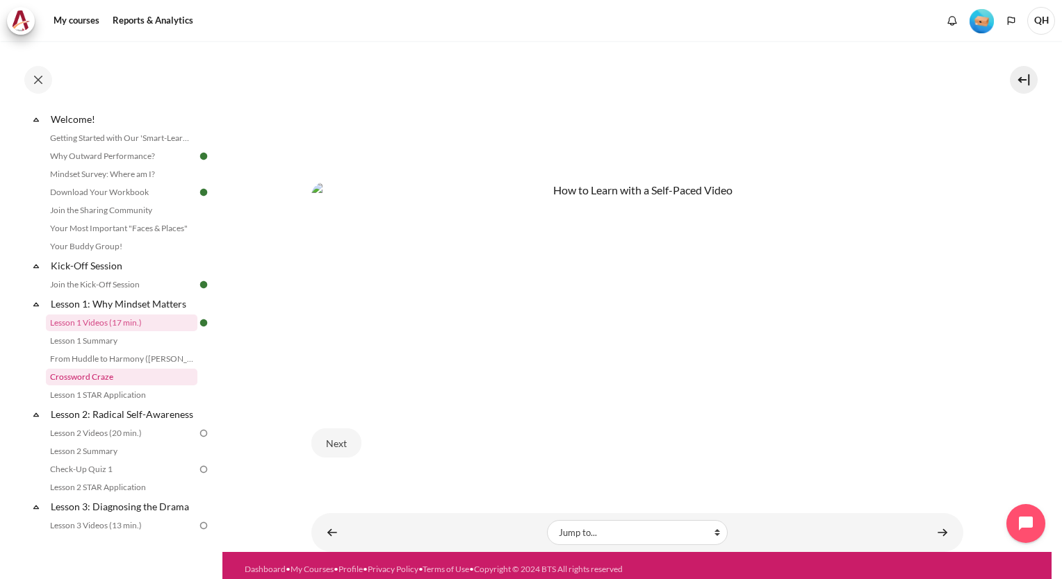
click at [89, 377] on link "Crossword Craze" at bounding box center [121, 377] width 151 height 17
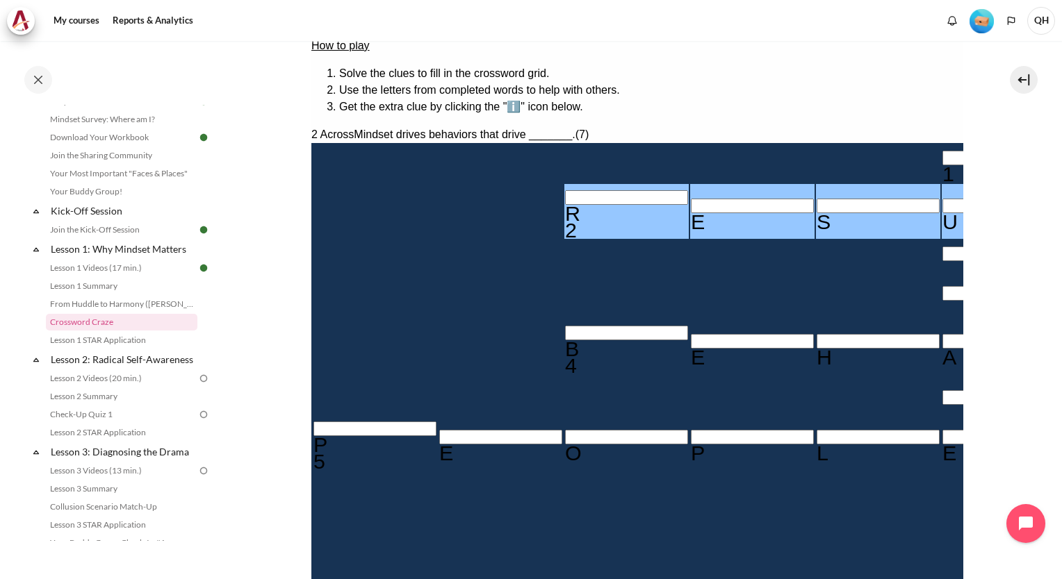
scroll to position [200, 0]
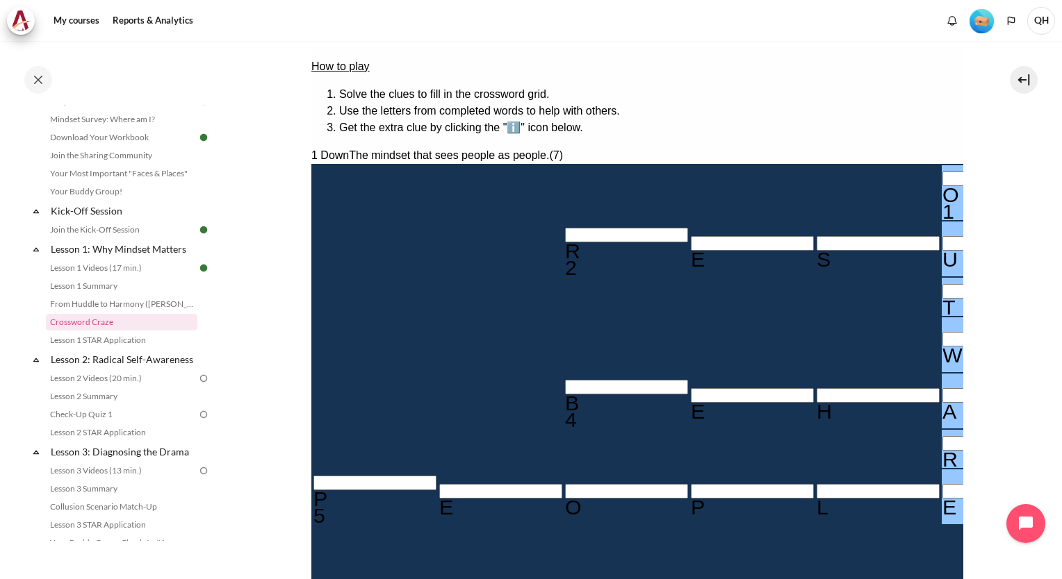
type input "OUTWARE"
click at [281, 213] on section "My courses OPO VN B3 Lesson 1: Why Mindset Matters Crossword Craze Crossword Cr…" at bounding box center [636, 263] width 829 height 844
click at [260, 285] on section "My courses OPO VN B3 Lesson 1: Why Mindset Matters Crossword Craze Crossword Cr…" at bounding box center [636, 263] width 829 height 844
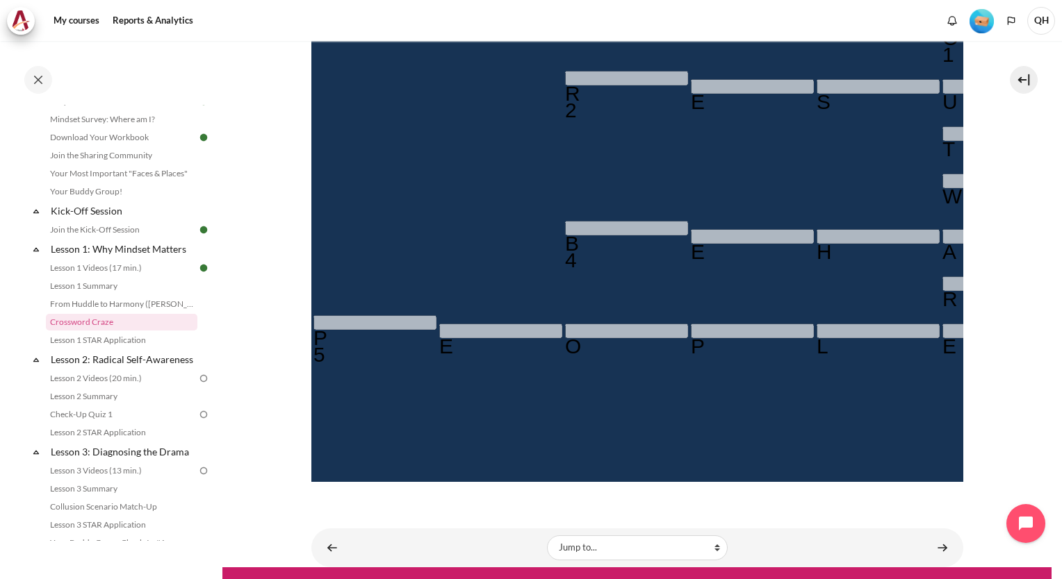
click at [723, 477] on div "How to play Solve the clues to fill in the crossword grid. Use the letters from…" at bounding box center [637, 435] width 652 height 1055
type input "＿＿＿＿＿＿＿"
type input "＿＿＿＿＿＿＿＿"
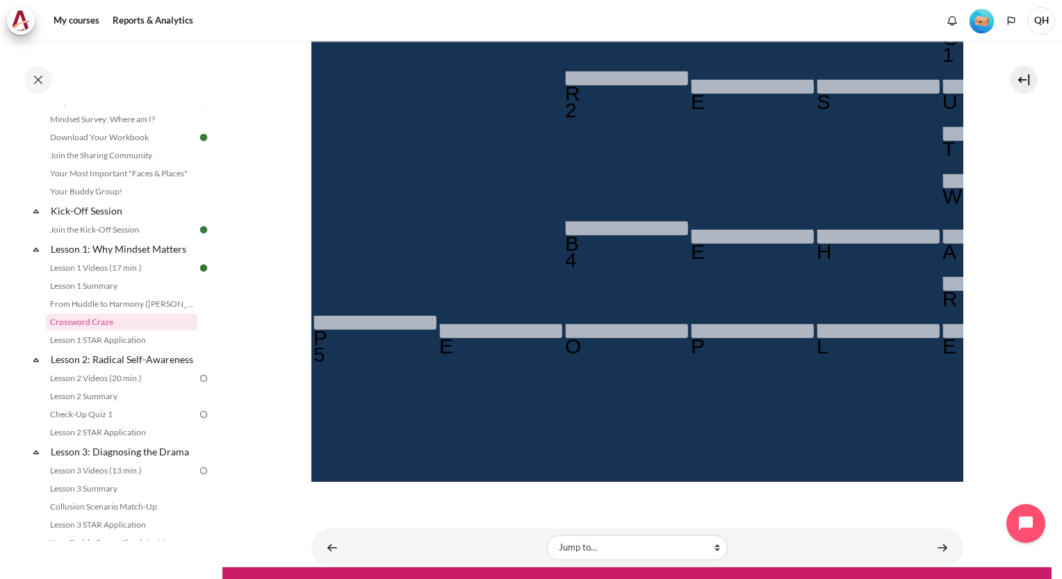
type input "＿＿＿＿＿＿"
type input "＿＿＿＿＿＿＿"
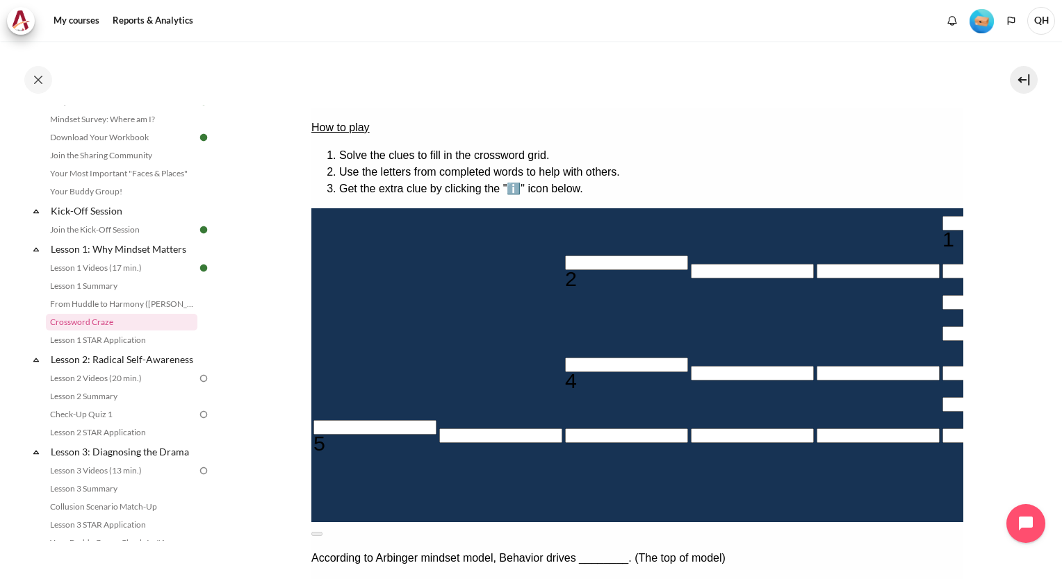
scroll to position [208, 0]
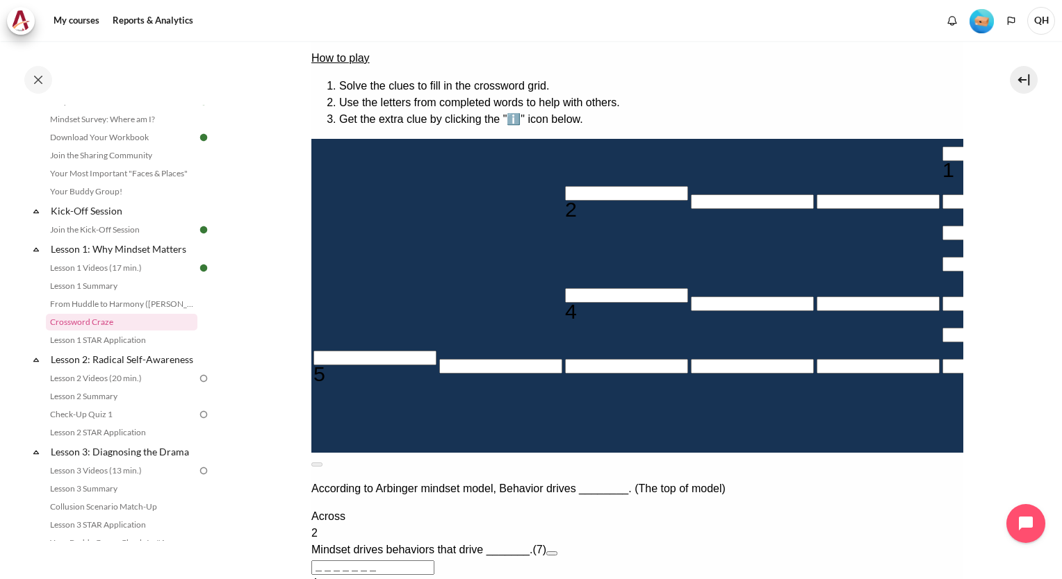
click at [557, 552] on button "Open extra clue for 2 Across. Mindset drives behaviors that drive _______." at bounding box center [550, 554] width 11 height 4
click at [322, 463] on button at bounding box center [316, 465] width 11 height 4
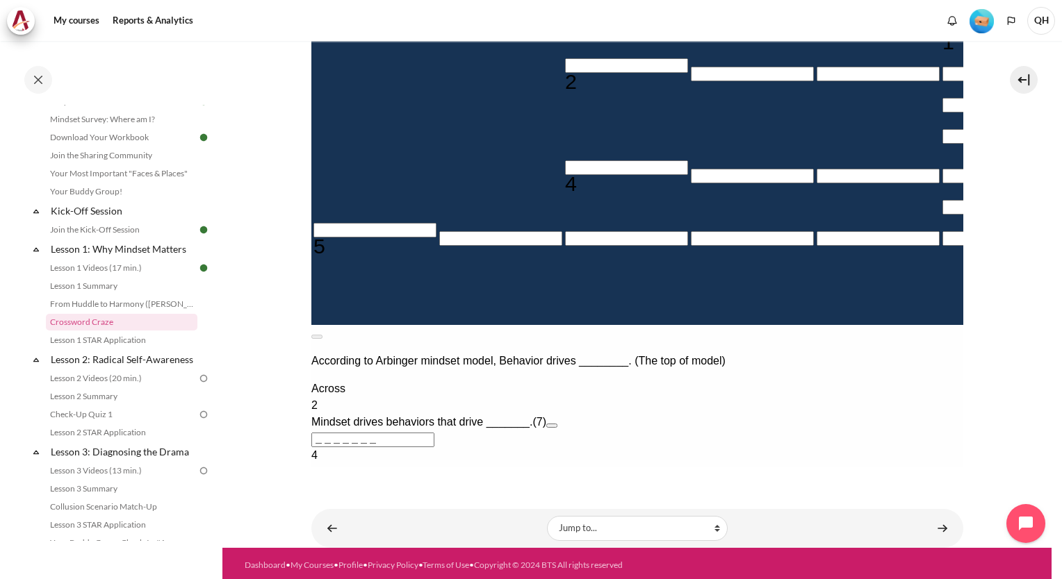
scroll to position [339, 0]
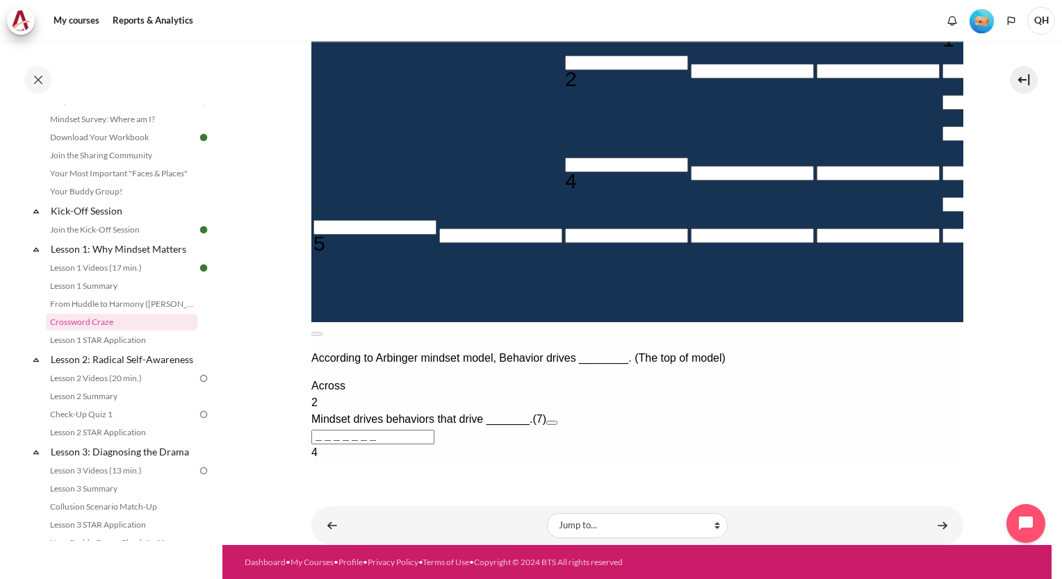
click at [322, 332] on button at bounding box center [316, 334] width 11 height 4
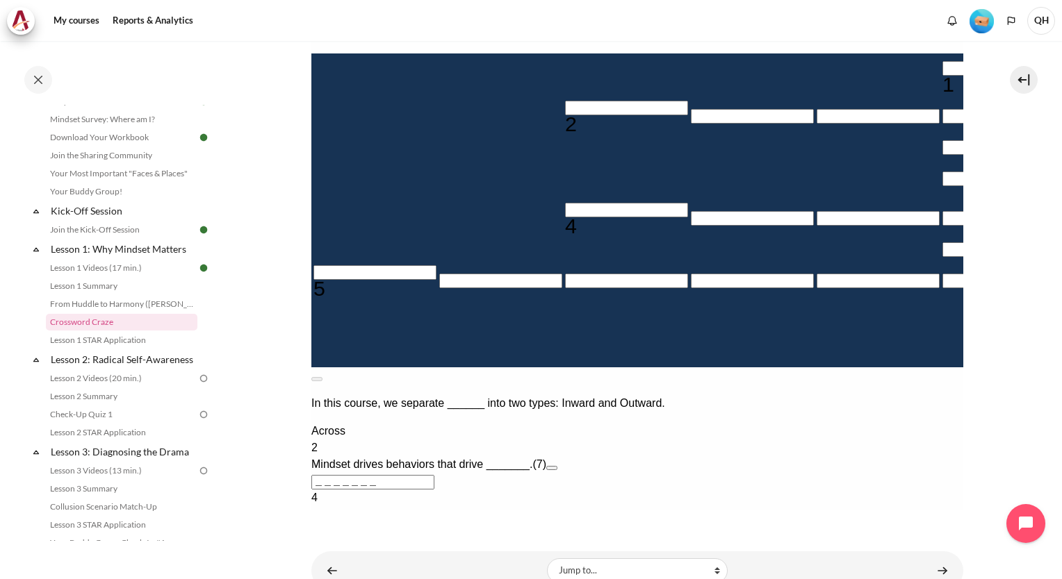
scroll to position [270, 0]
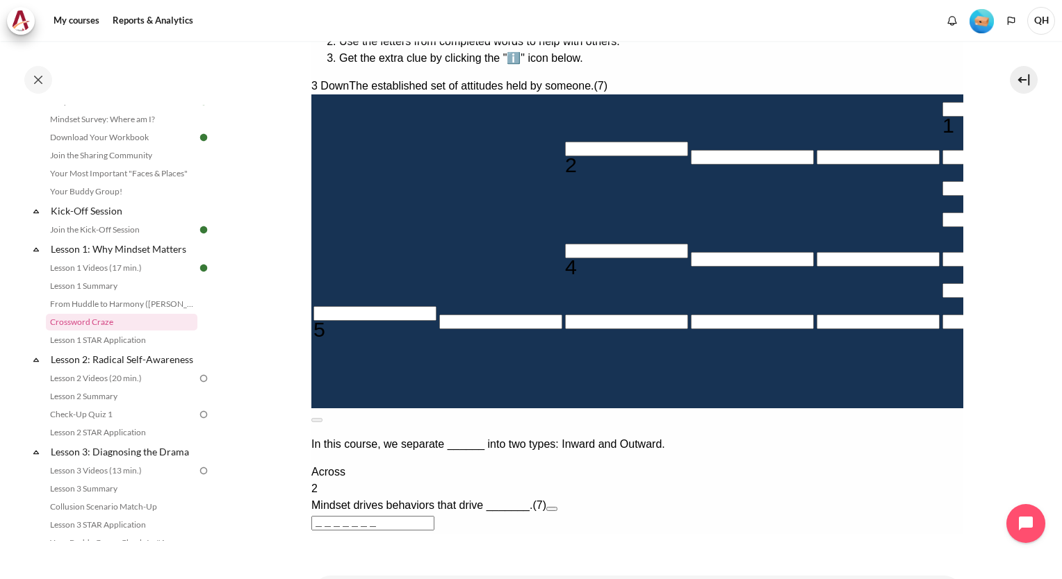
type input "M＿＿＿＿＿＿"
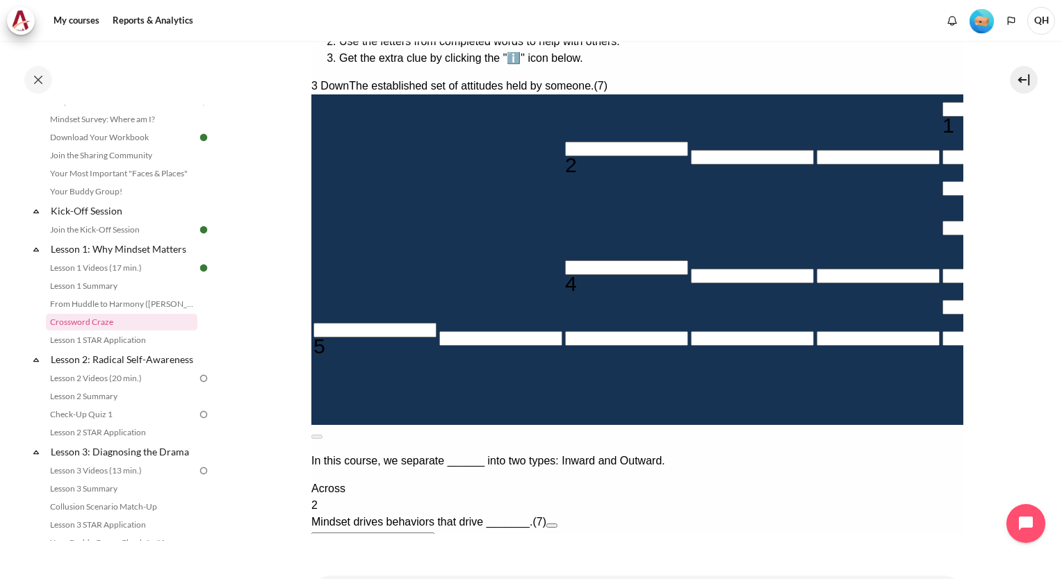
type input "＿＿＿＿＿I＿＿"
type input "MI＿＿＿＿＿"
type input "MIN＿＿＿＿"
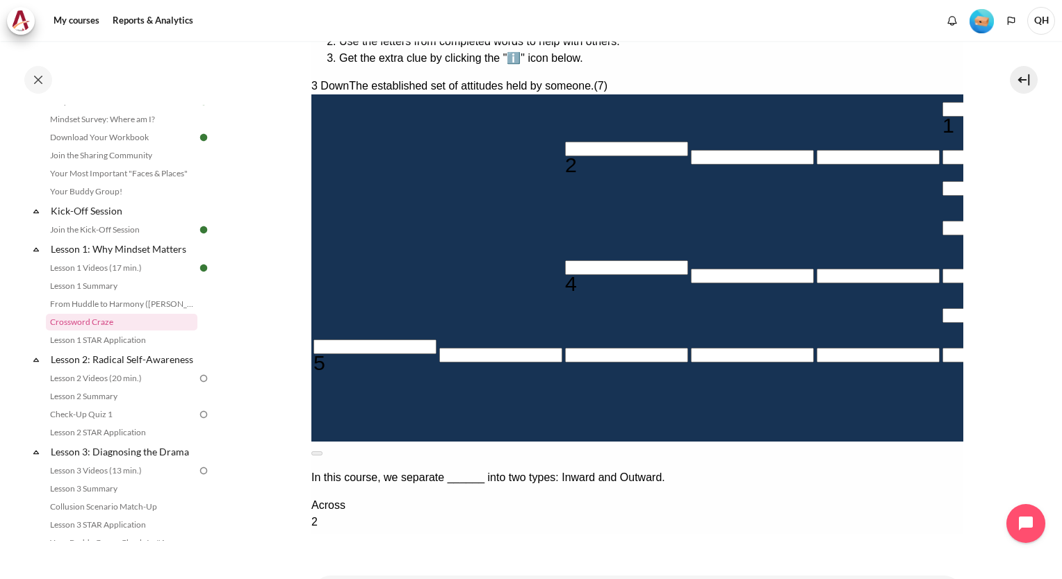
type input "MIND＿＿＿"
type input "MINDS＿＿"
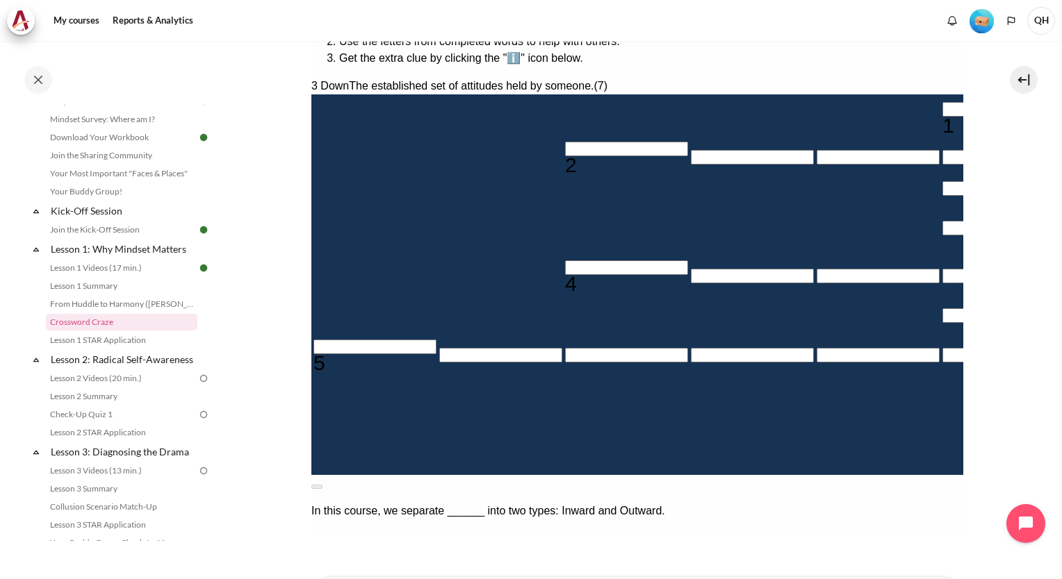
type input "MINDSE＿"
type input "MINDSET"
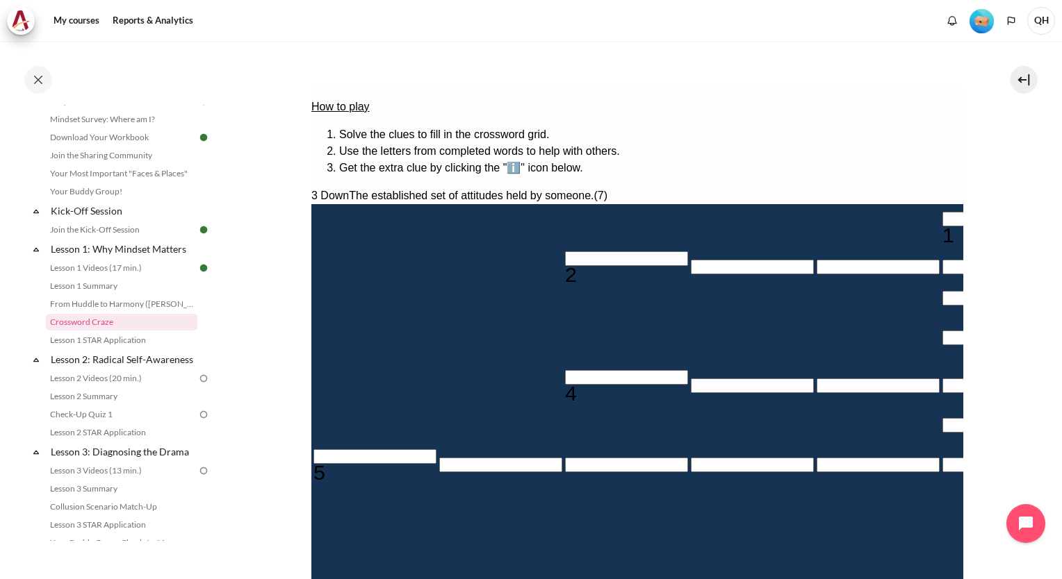
scroll to position [131, 0]
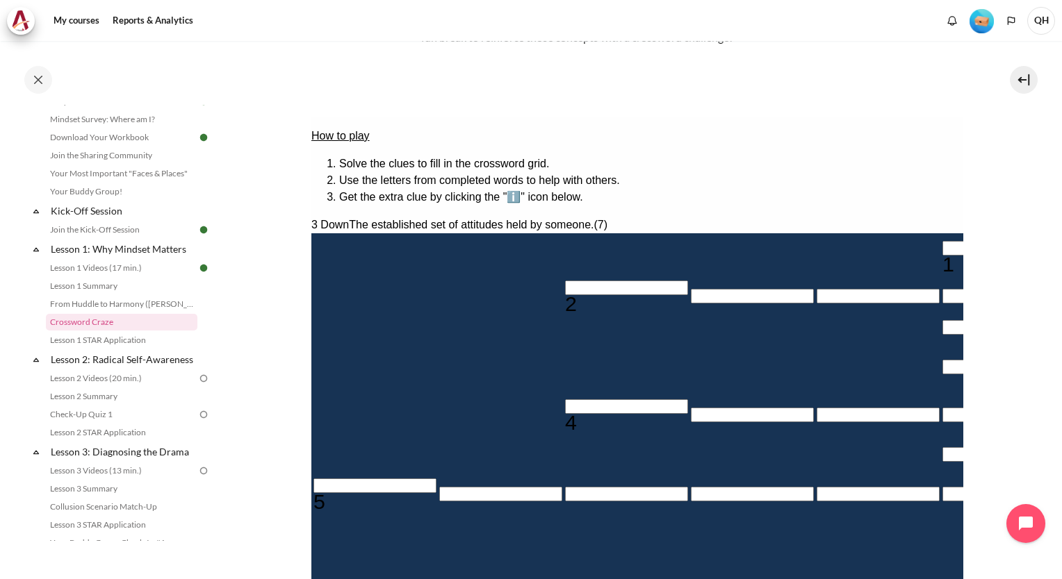
click at [564, 281] on input "Row 2, Column 3. 2 Across. Mindset drives behaviors that drive _______., Letter…" at bounding box center [625, 288] width 123 height 15
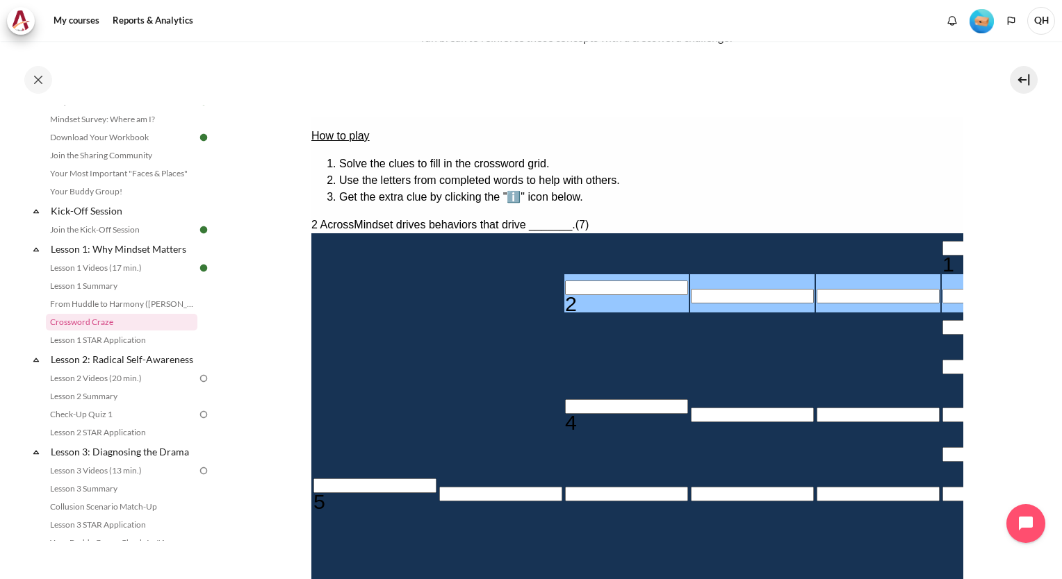
type input "R＿＿＿＿＿＿"
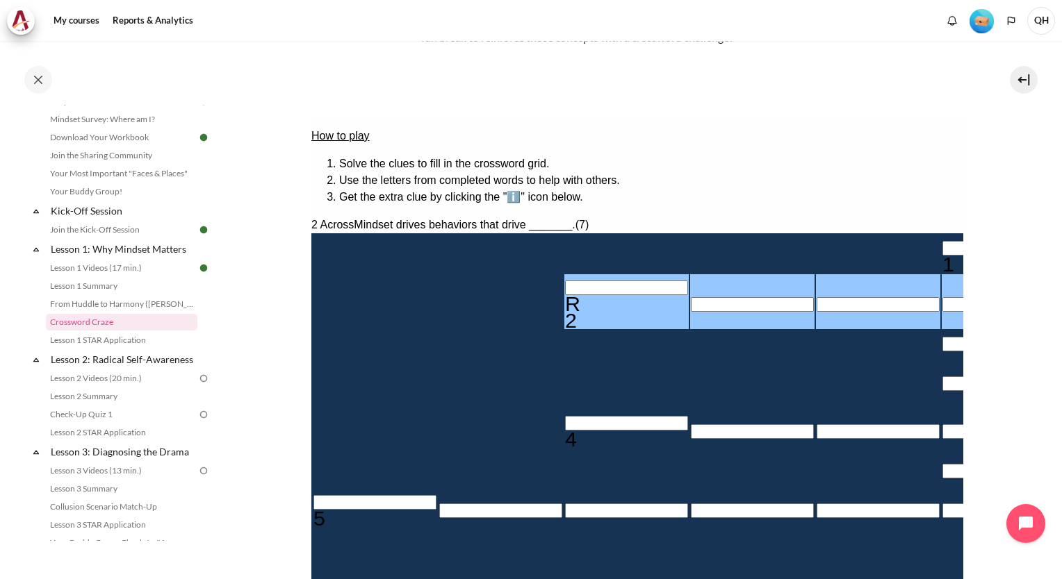
type input "RE＿＿＿＿＿"
type input "RES＿＿＿＿"
type input "RESU＿＿＿"
type input "＿U＿＿＿＿＿"
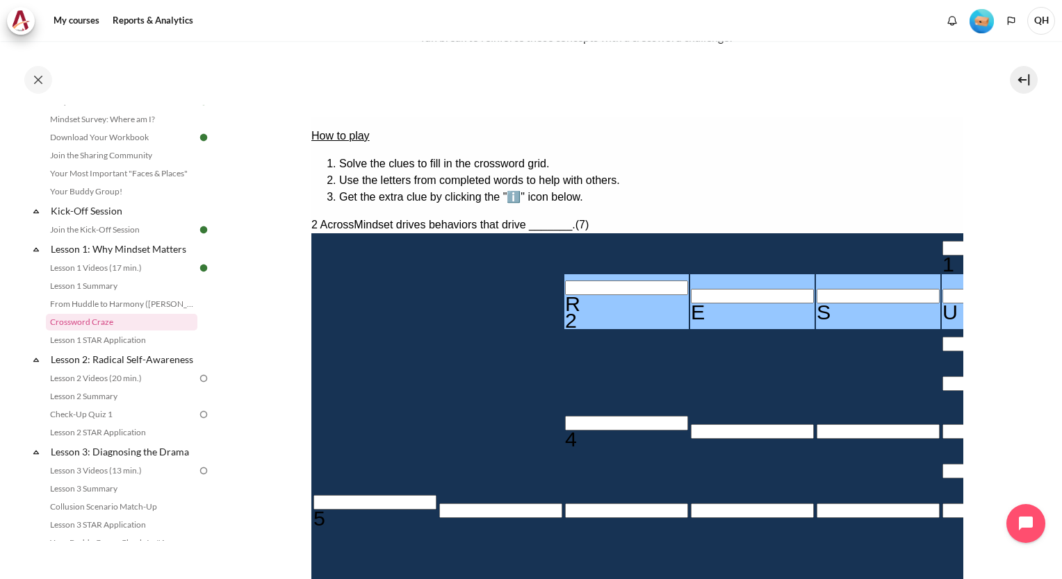
type input "RESUL＿＿"
type input "RESULT＿"
type input "RESULTS"
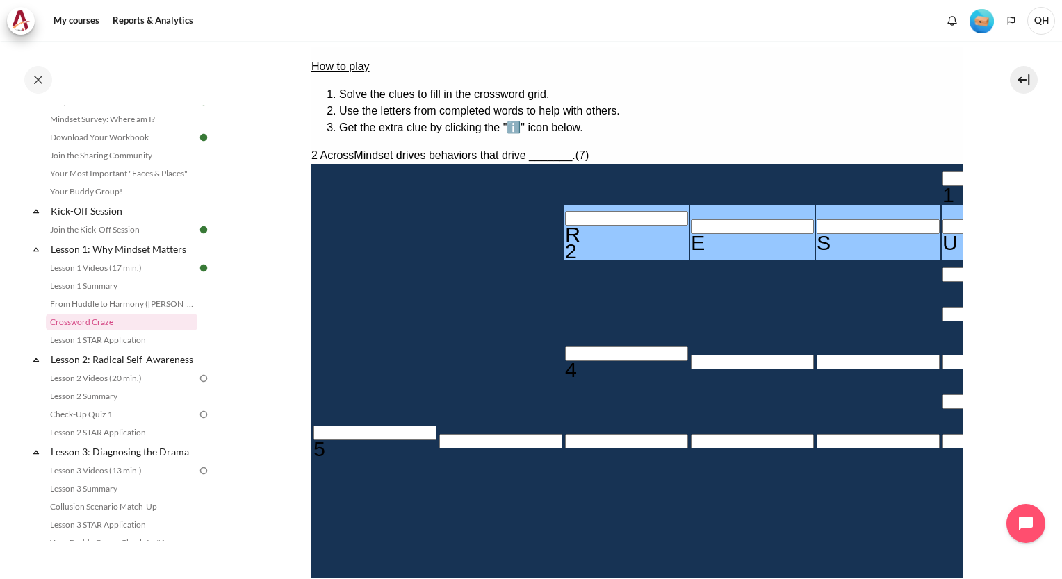
click at [322, 579] on button at bounding box center [316, 590] width 11 height 4
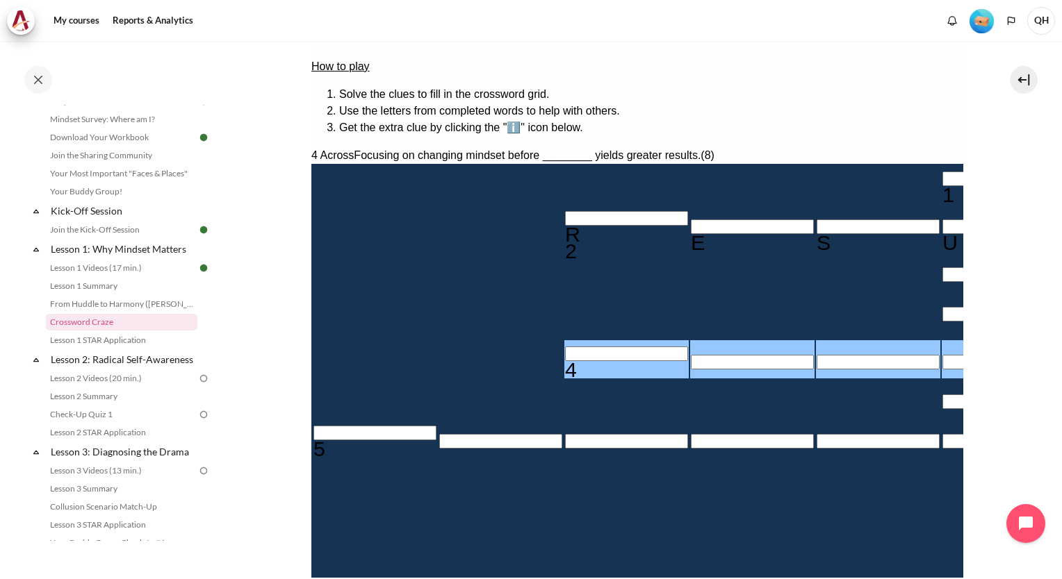
click at [564, 347] on input "Row 5, Column 3. 4 Across. Focusing on changing mindset before ________ yields …" at bounding box center [625, 354] width 123 height 15
click at [322, 579] on button at bounding box center [316, 590] width 11 height 4
click at [564, 347] on input "Row 5, Column 3. 4 Across. Focusing on changing mindset before ________ yields …" at bounding box center [625, 354] width 123 height 15
type input "B＿＿＿＿I＿＿"
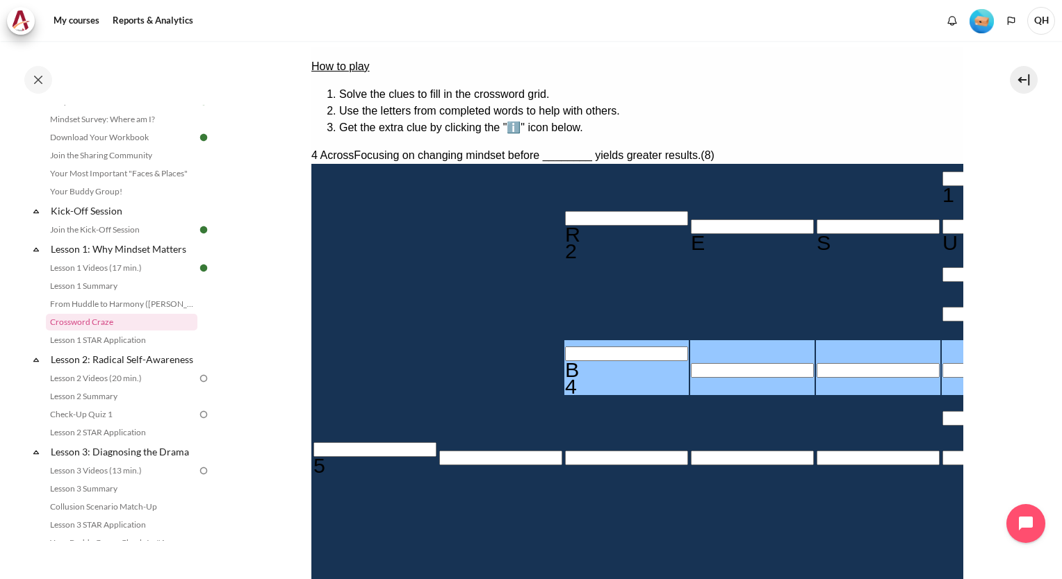
type input "BE＿＿＿I＿＿"
type input "BEH＿＿I＿＿"
type input "BEHA＿I＿＿"
type input "＿U＿＿A＿＿"
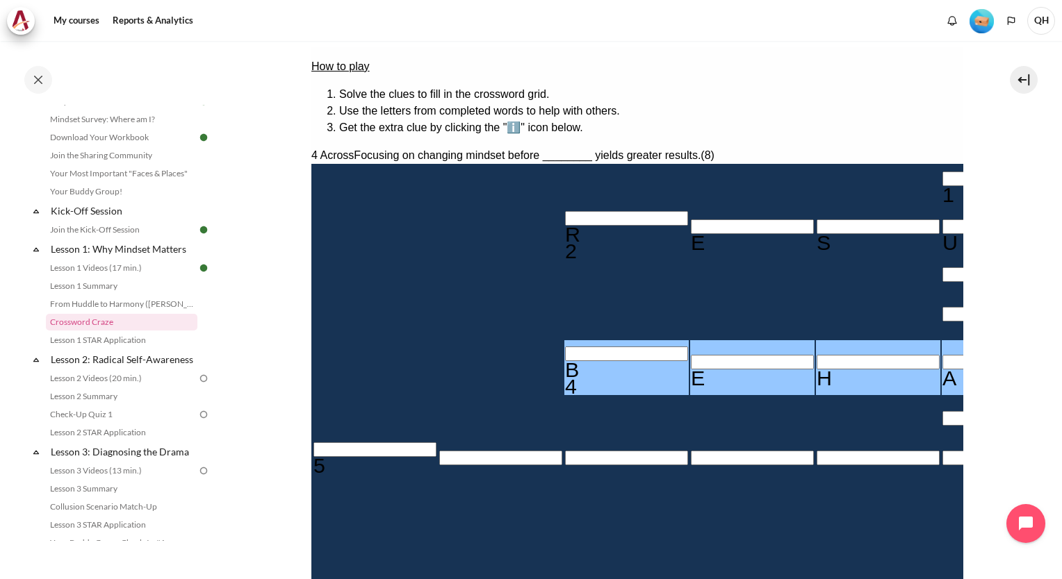
type input "BEHAVI＿＿"
type input "BEHAVIO＿"
type input "BEHAVIOR"
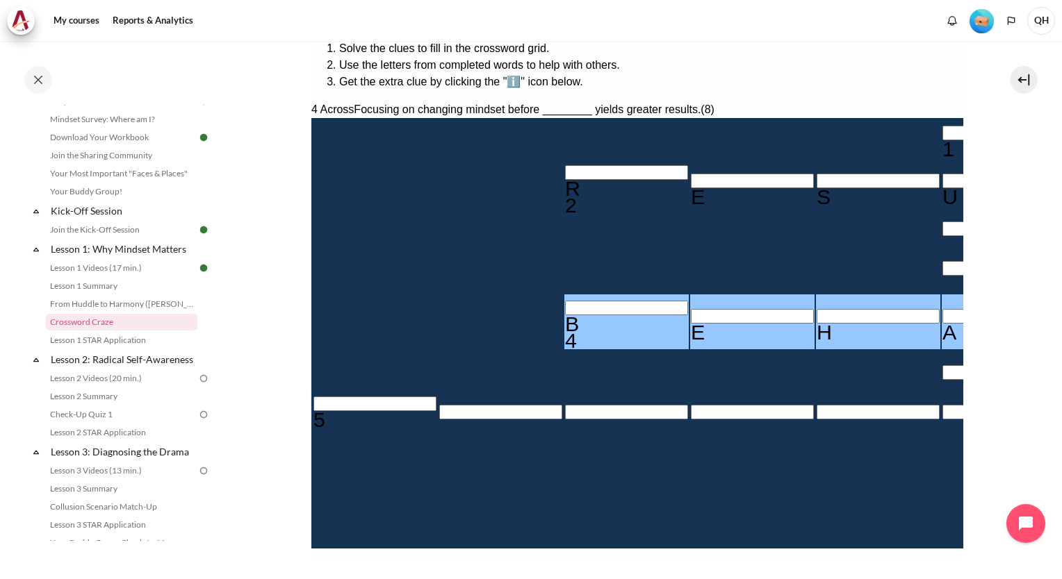
scroll to position [270, 0]
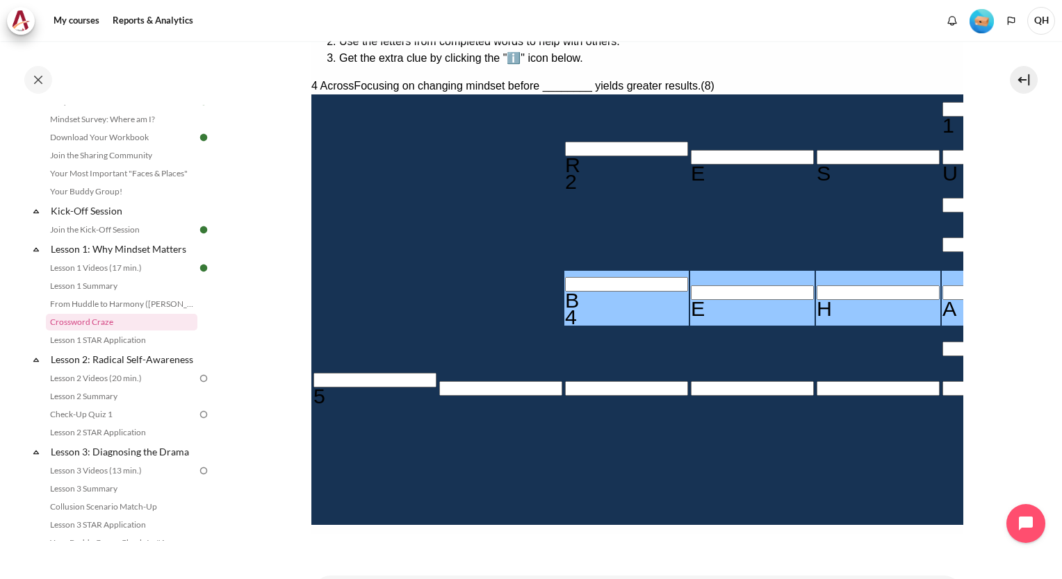
click at [322, 535] on button at bounding box center [316, 537] width 11 height 4
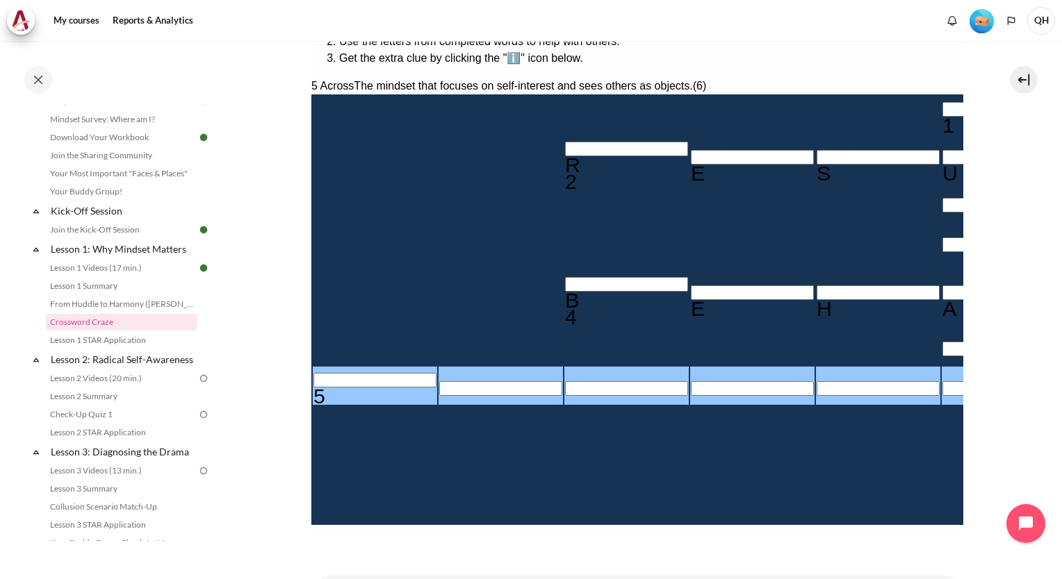
click at [327, 373] on input "Row 7, Column 1. 5 Across. The mindset that focuses on self-interest and sees o…" at bounding box center [374, 380] width 123 height 15
click at [322, 535] on button at bounding box center [316, 537] width 11 height 4
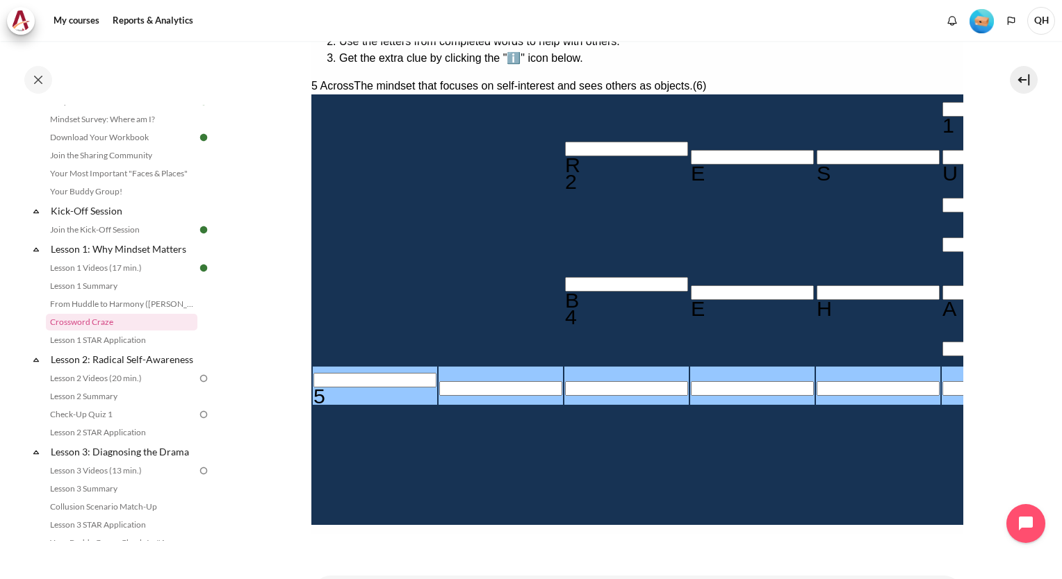
click at [322, 535] on button at bounding box center [316, 537] width 11 height 4
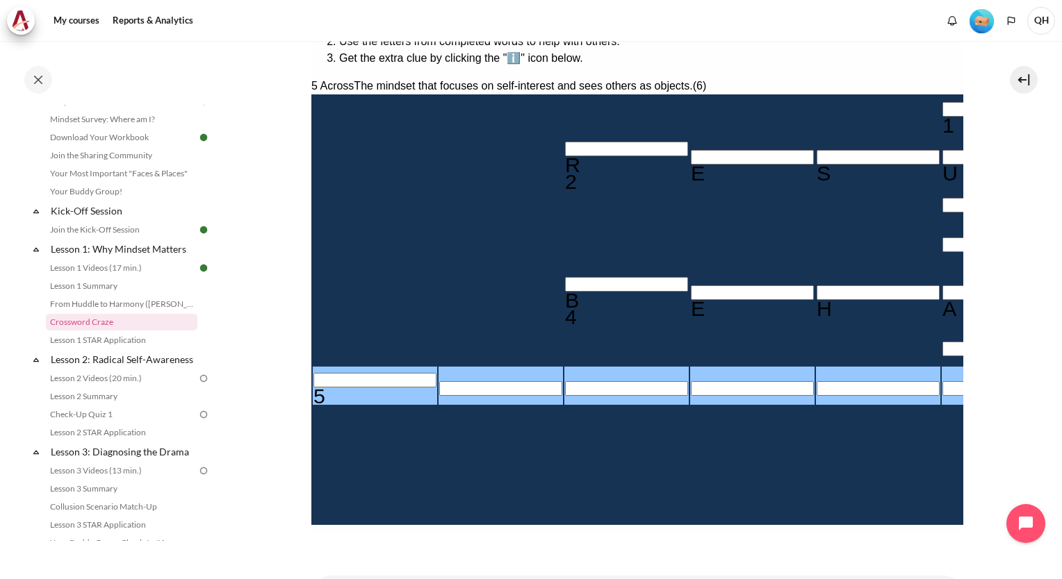
click at [322, 535] on button at bounding box center [316, 537] width 11 height 4
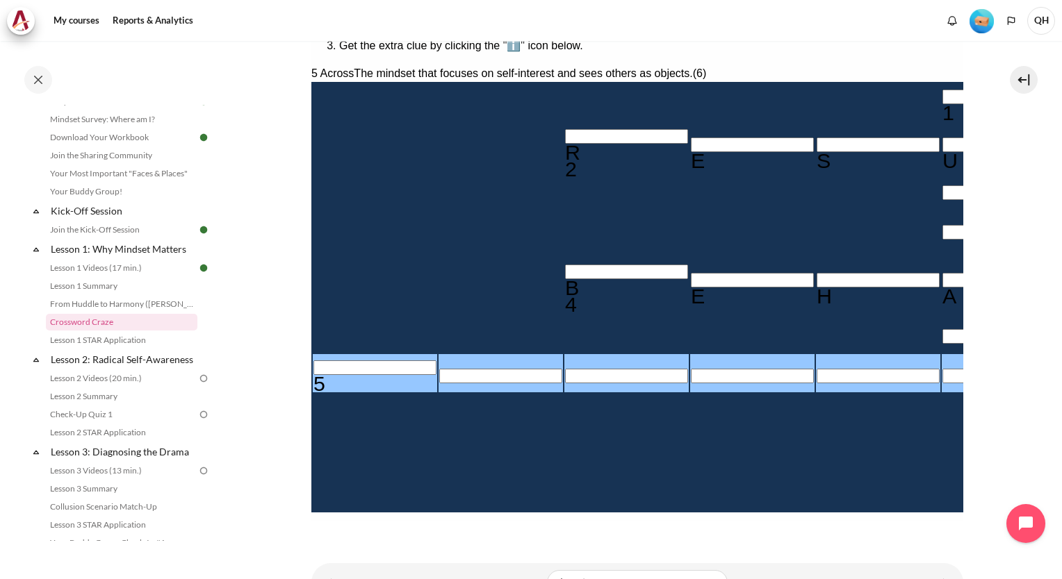
scroll to position [200, 0]
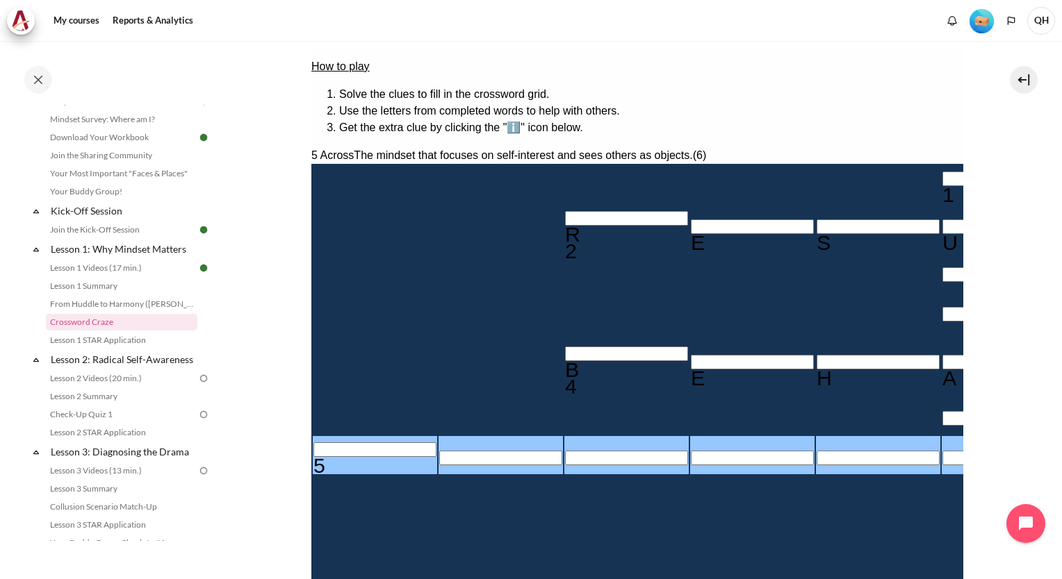
drag, startPoint x: 527, startPoint y: 341, endPoint x: 640, endPoint y: 343, distance: 113.3
copy li "Obstacles that I blame"
drag, startPoint x: 526, startPoint y: 366, endPoint x: 655, endPoint y: 372, distance: 128.7
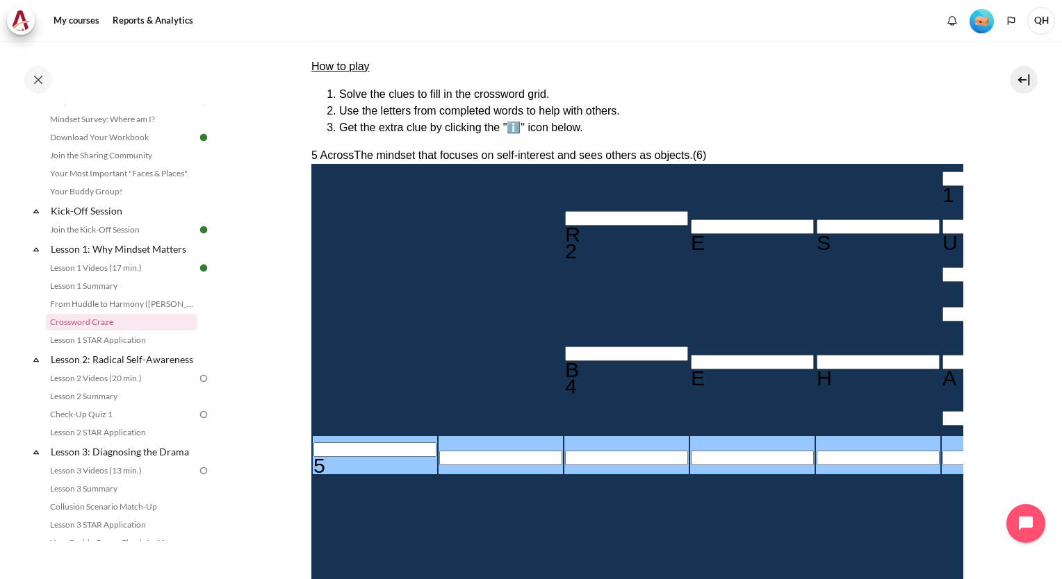
copy li "Irrelevancies that I ignore"
drag, startPoint x: 526, startPoint y: 312, endPoint x: 616, endPoint y: 309, distance: 90.4
drag, startPoint x: 616, startPoint y: 309, endPoint x: 568, endPoint y: 272, distance: 61.0
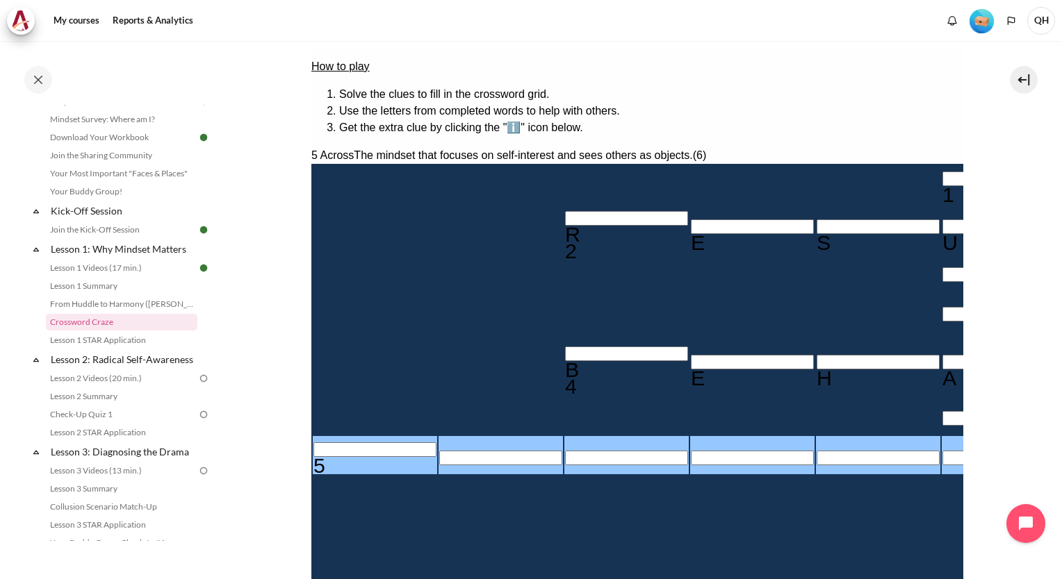
click at [90, 270] on link "Lesson 1 Videos (17 min.)" at bounding box center [121, 268] width 151 height 17
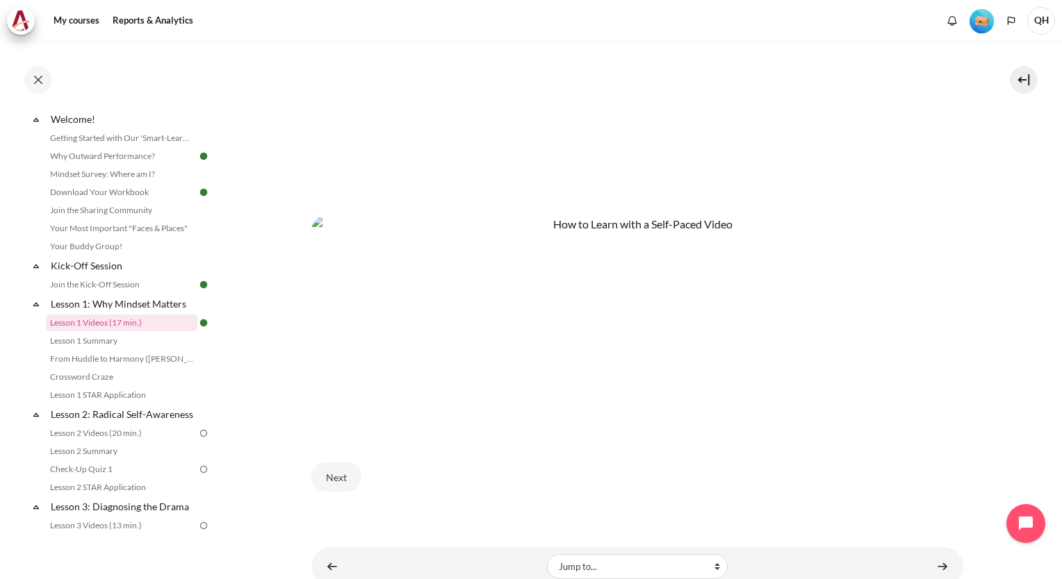
scroll to position [627, 0]
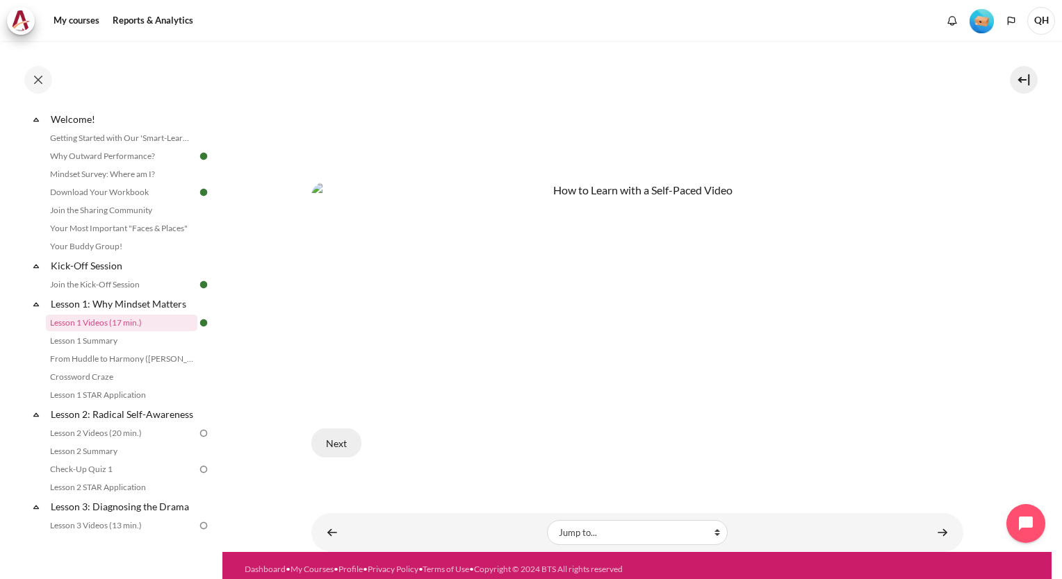
click at [338, 436] on button "Next" at bounding box center [336, 443] width 50 height 29
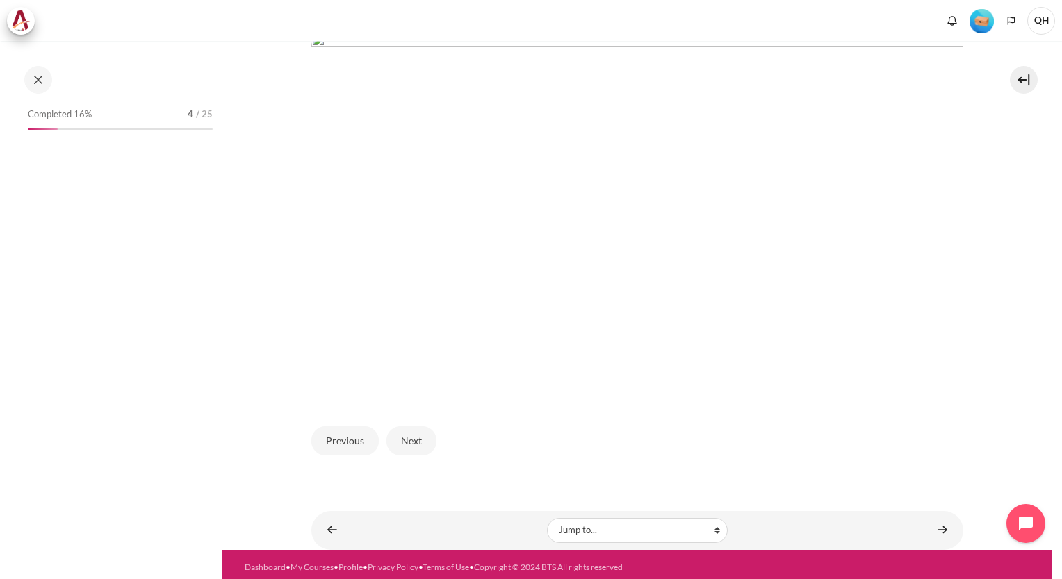
scroll to position [36, 0]
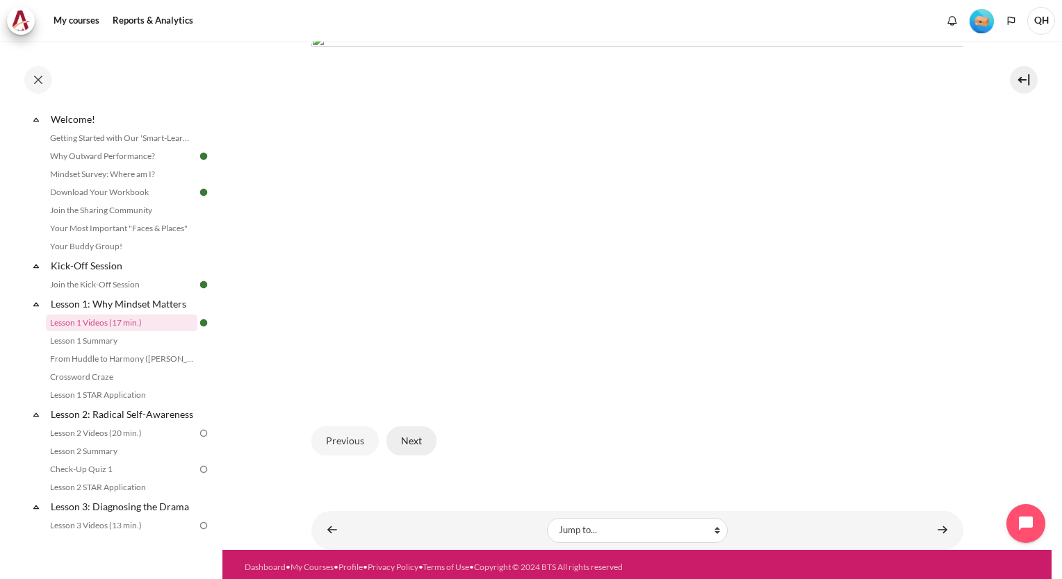
click at [413, 435] on button "Next" at bounding box center [411, 441] width 50 height 29
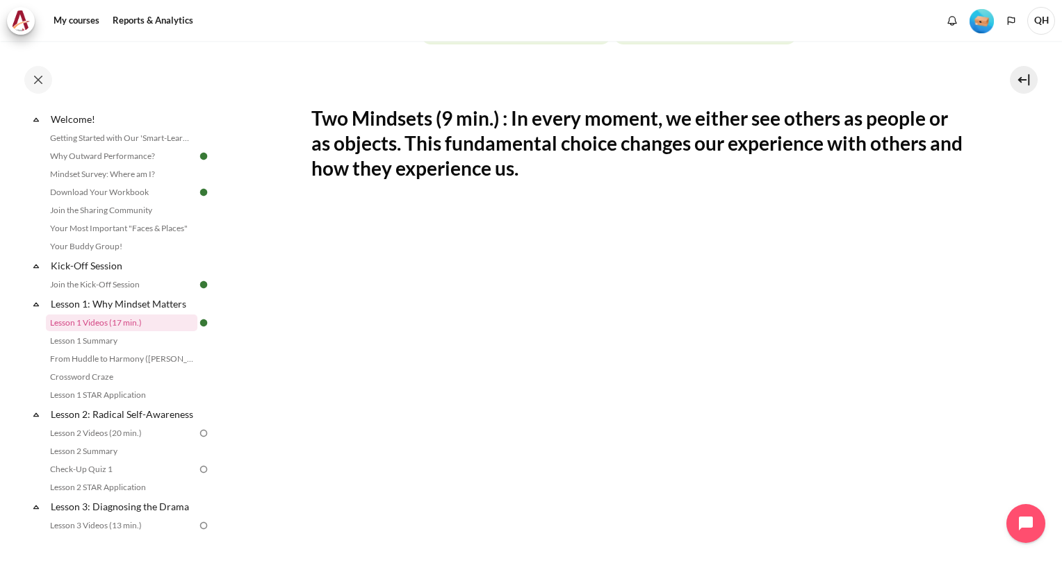
scroll to position [278, 0]
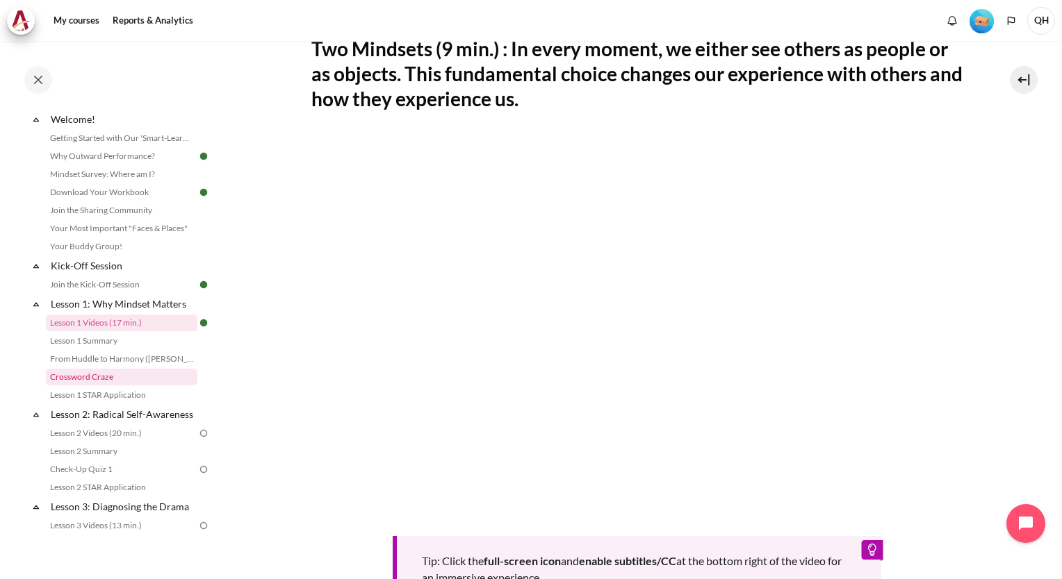
click at [92, 379] on link "Crossword Craze" at bounding box center [121, 377] width 151 height 17
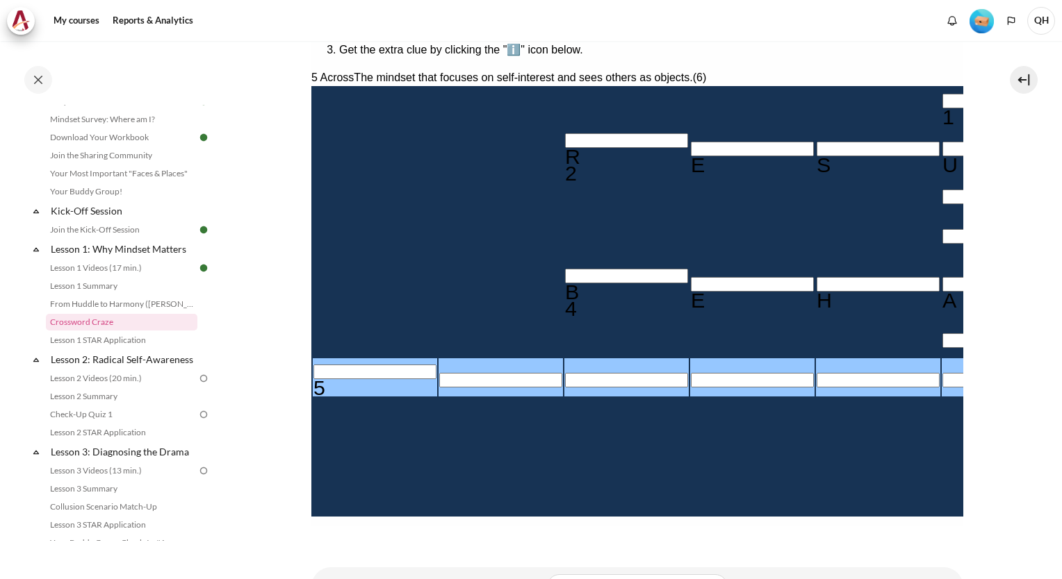
type input "S＿＿＿＿＿"
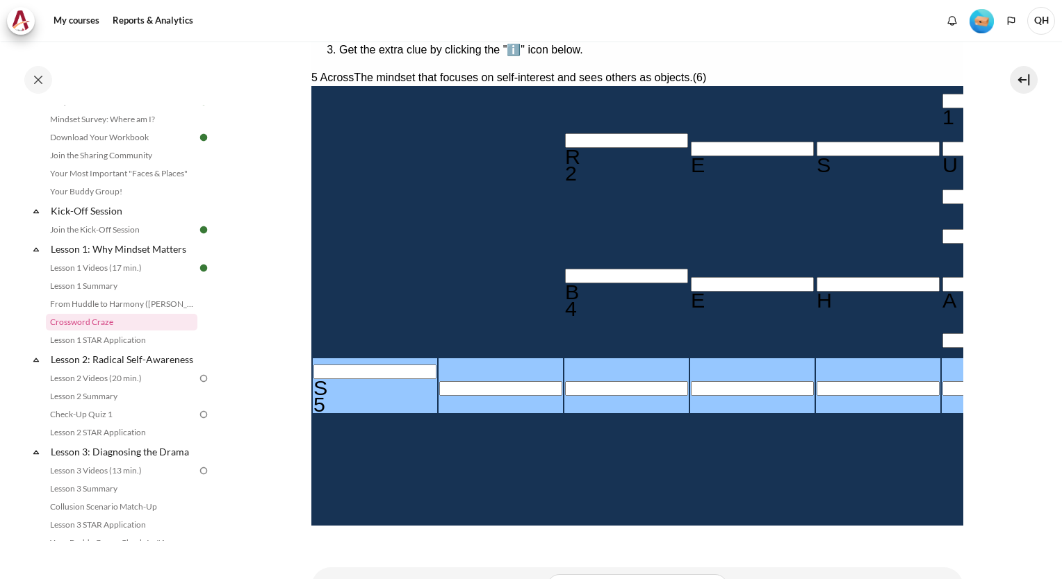
type input "SE＿＿＿＿"
type input "SEE＿＿＿"
type input "SEEI＿＿"
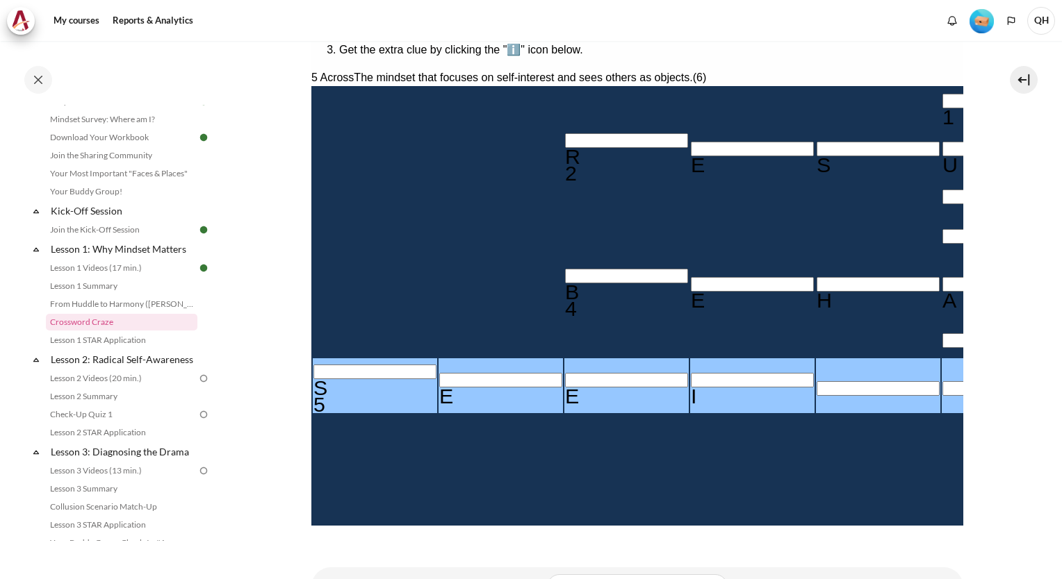
type input "SEEIN＿"
type input "SEEING"
type input "＿U＿＿A＿G"
click at [941, 474] on div "Empty" at bounding box center [1002, 474] width 123 height 0
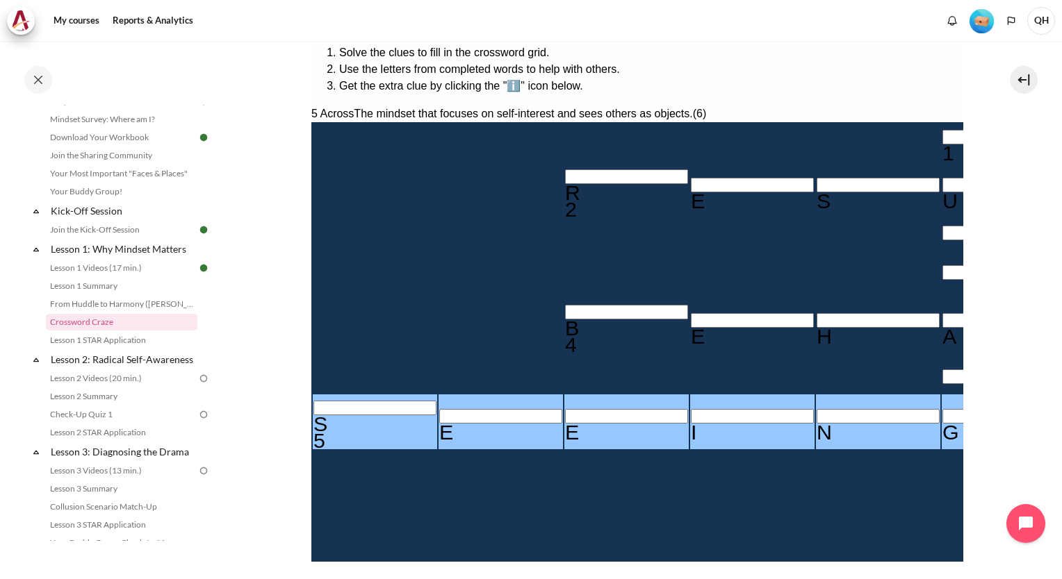
scroll to position [208, 0]
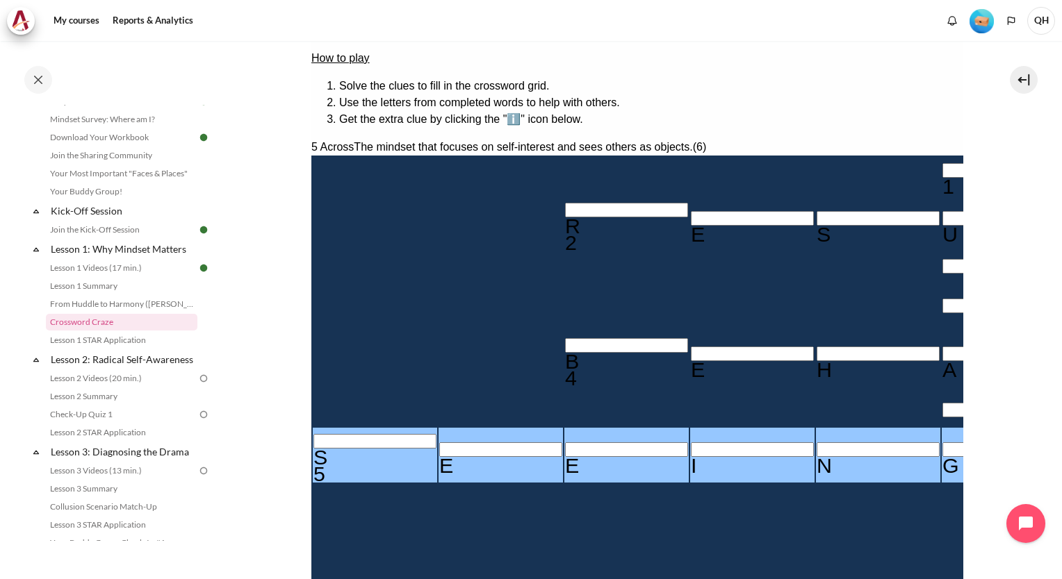
click at [987, 347] on section "My courses OPO VN B3 Lesson 1: Why Mindset Matters Crossword Craze Crossword Cr…" at bounding box center [636, 255] width 829 height 844
click at [941, 163] on input "Crossword grid. Use arrow keys to navigate and the keyboard to enter characters…" at bounding box center [1002, 170] width 123 height 15
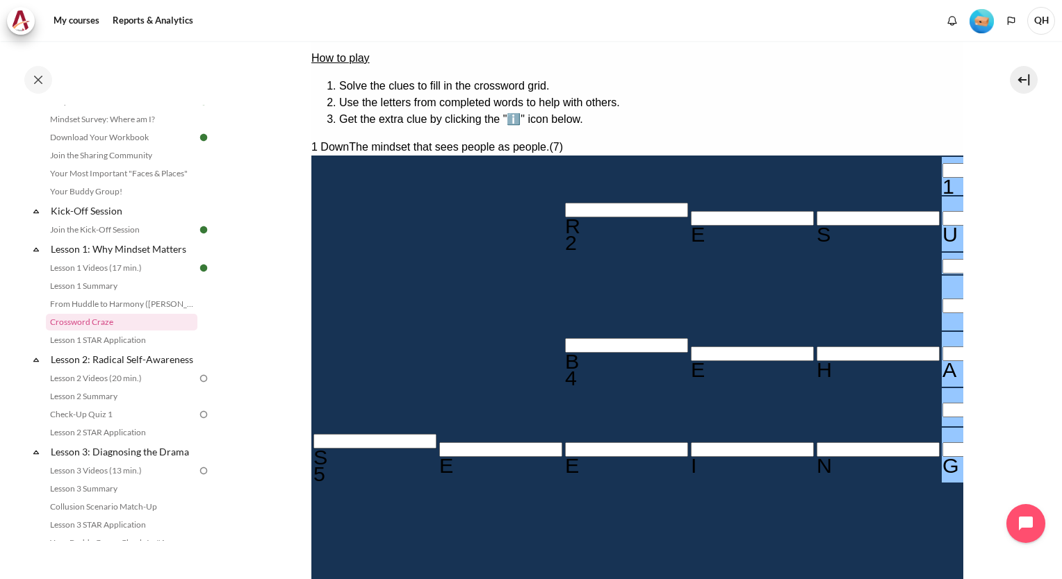
scroll to position [278, 0]
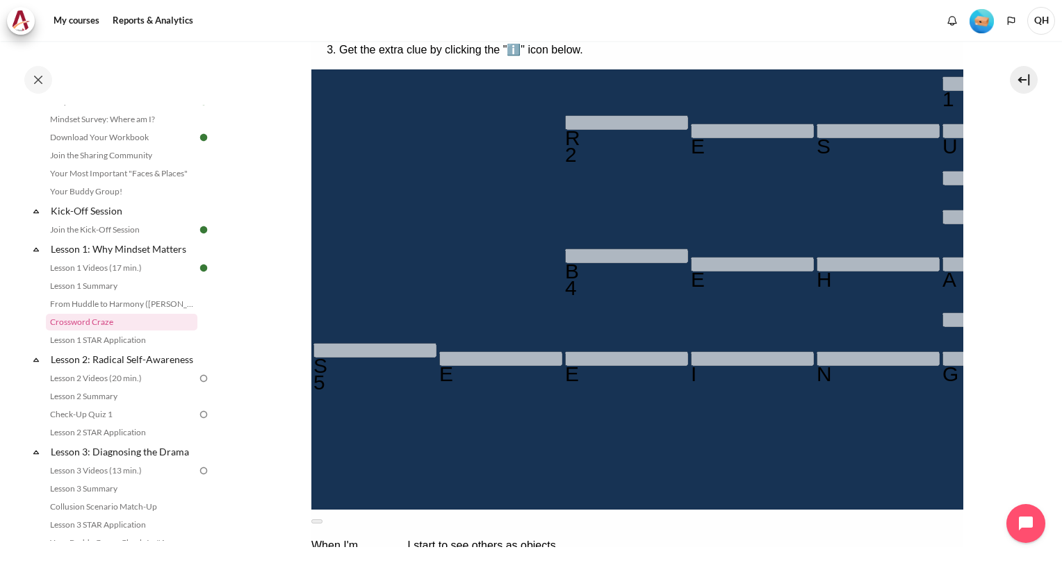
type input "＿＿＿＿＿＿＿"
type input "＿＿＿＿＿＿＿＿"
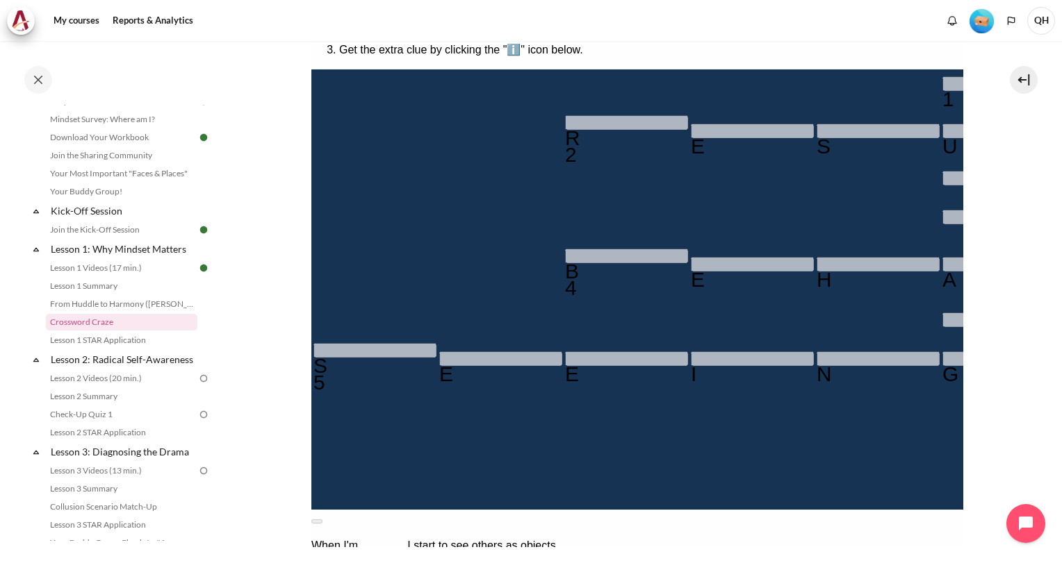
type input "＿＿＿＿＿＿"
type input "＿＿＿＿＿＿＿"
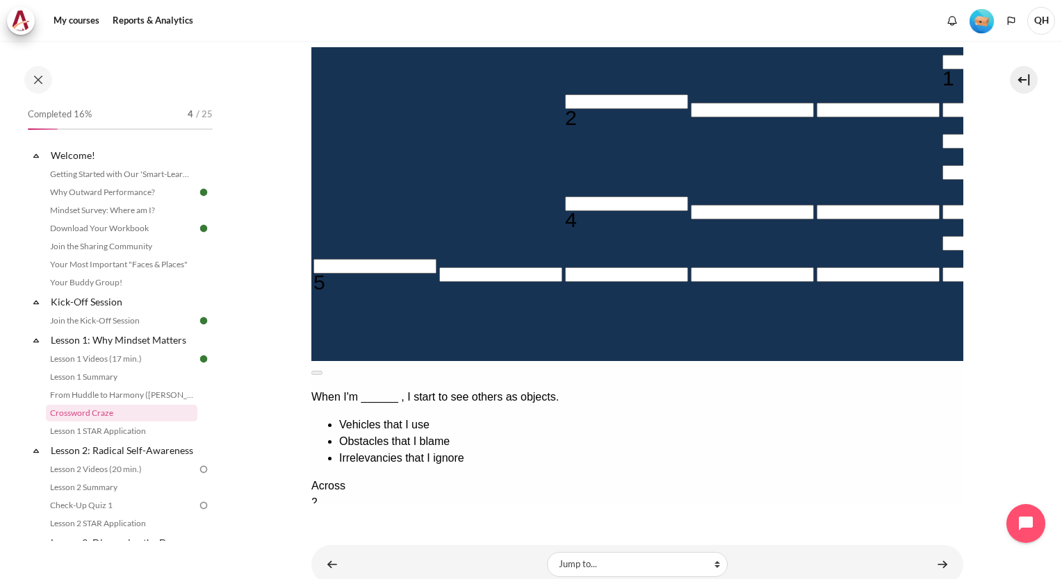
scroll to position [200, 0]
